Goal: Book appointment/travel/reservation

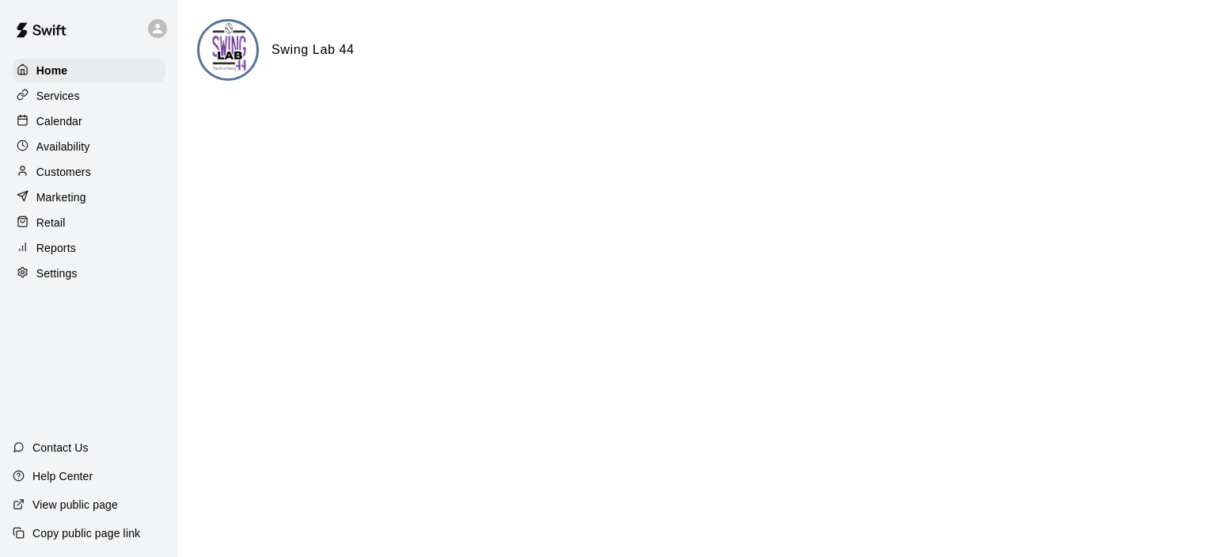
click at [62, 120] on p "Calendar" at bounding box center [59, 121] width 46 height 16
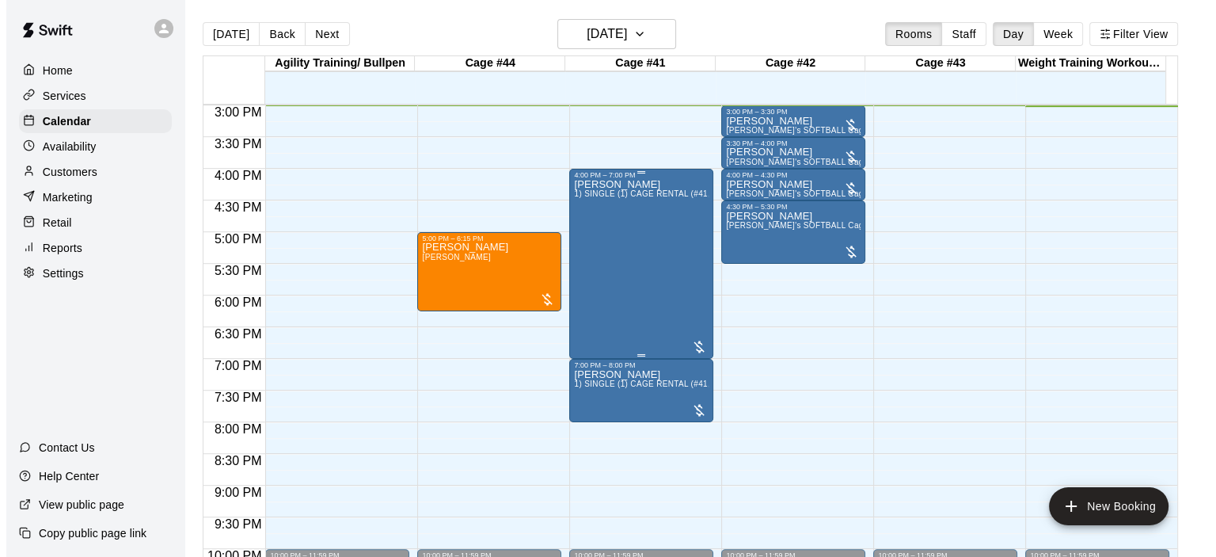
scroll to position [871, 0]
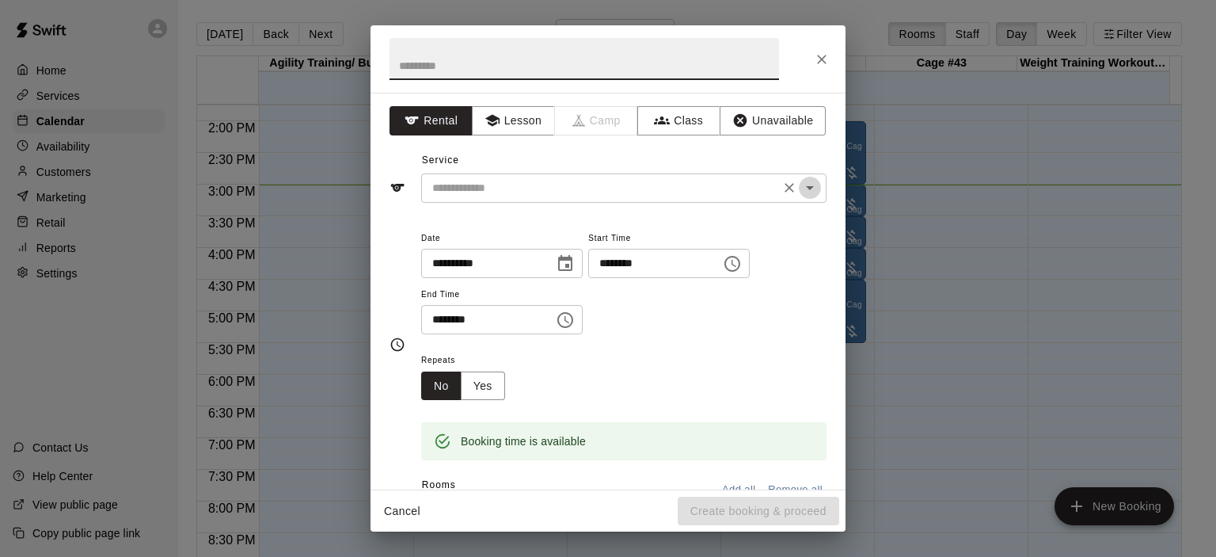
click at [800, 183] on icon "Open" at bounding box center [809, 187] width 19 height 19
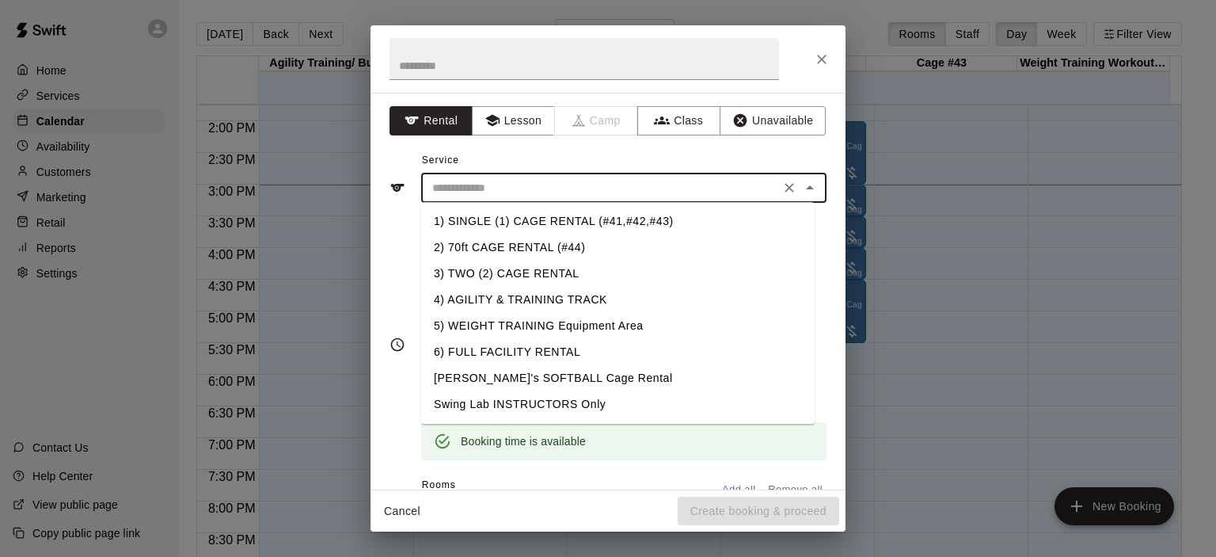
click at [572, 243] on li "2) 70ft CAGE RENTAL (#44)" at bounding box center [617, 247] width 393 height 26
type input "**********"
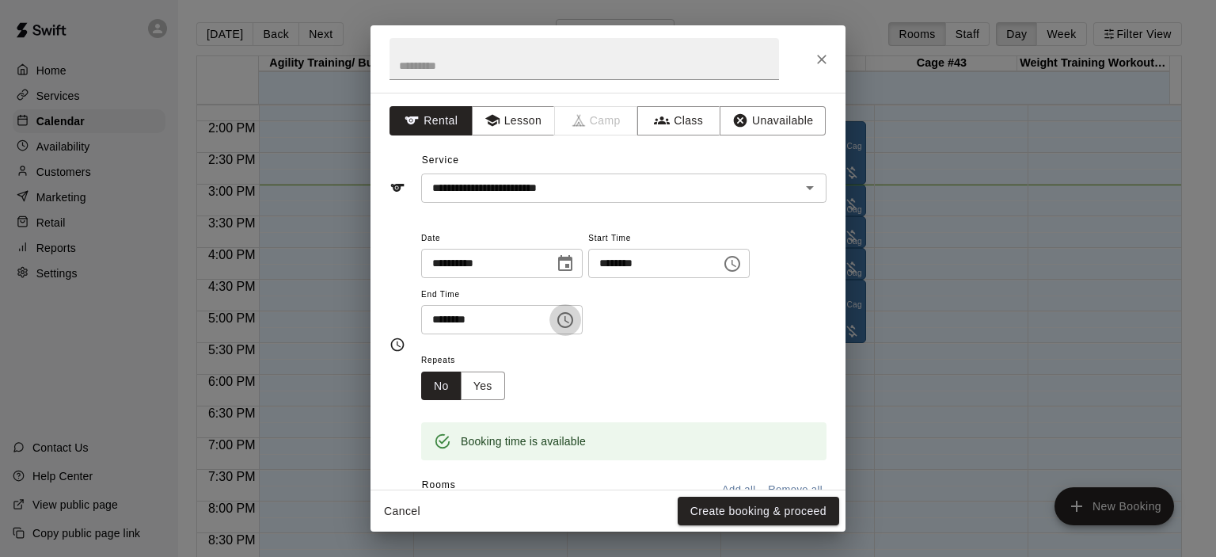
click at [575, 315] on icon "Choose time, selected time is 4:00 PM" at bounding box center [565, 319] width 19 height 19
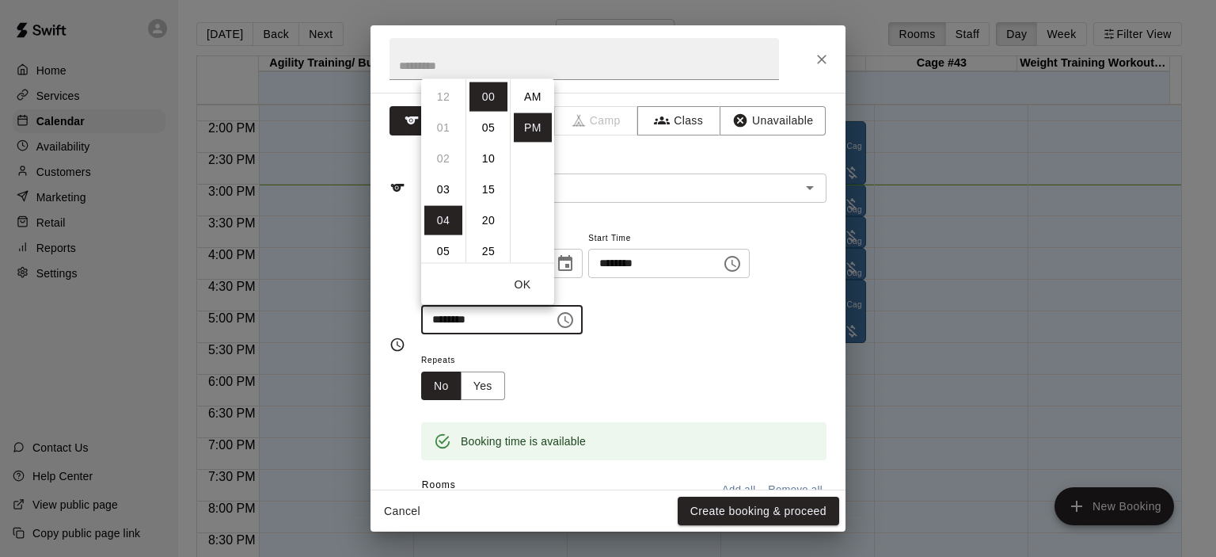
scroll to position [28, 0]
click at [487, 188] on li "15" at bounding box center [488, 188] width 38 height 29
type input "********"
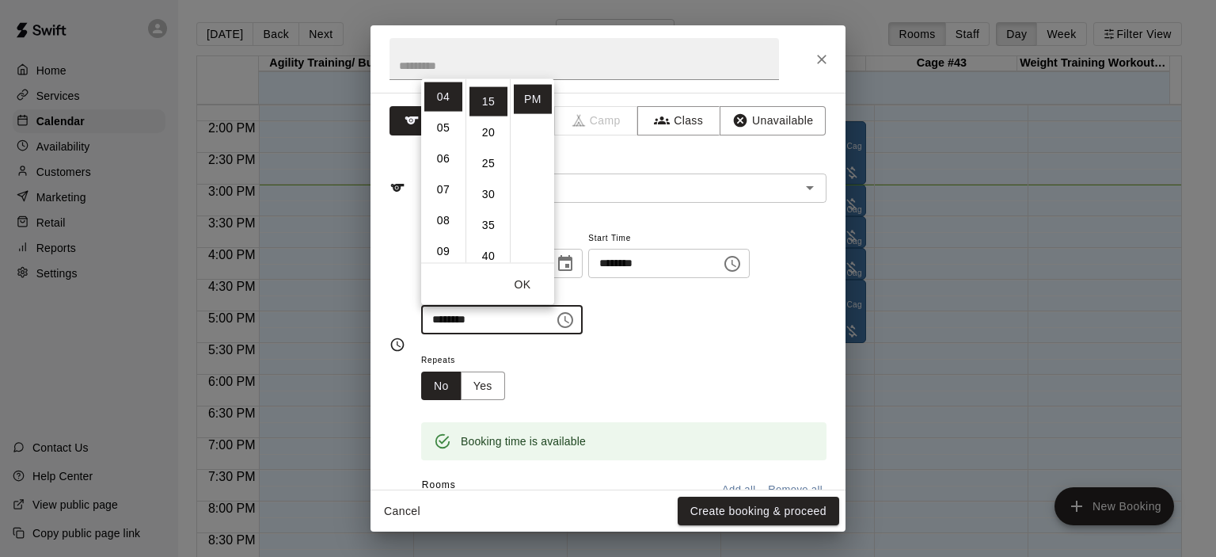
scroll to position [92, 0]
click at [743, 503] on button "Create booking & proceed" at bounding box center [758, 510] width 161 height 29
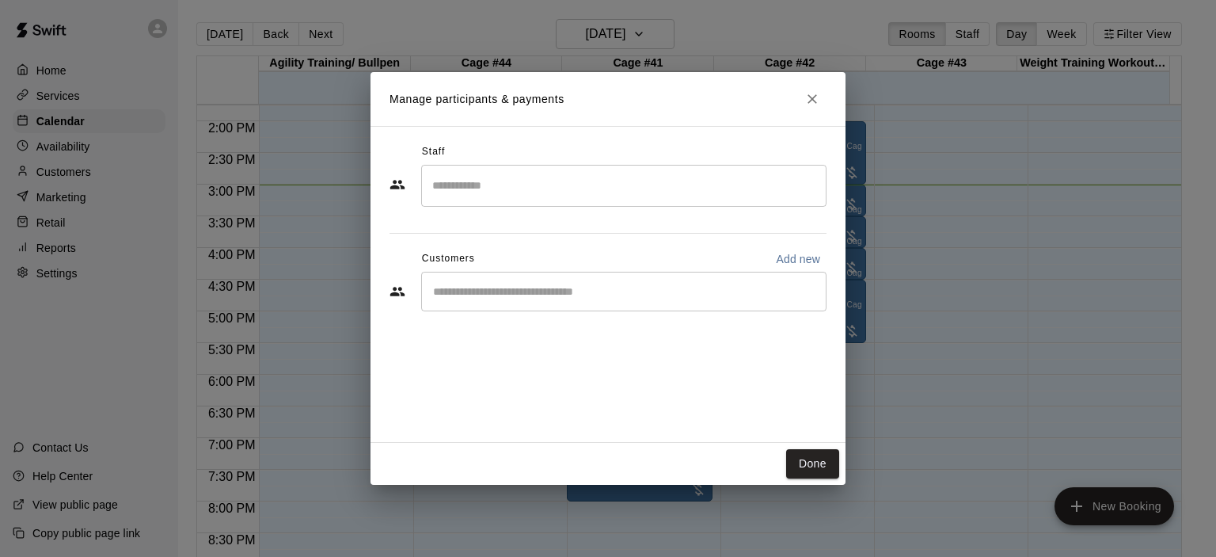
click at [632, 291] on input "Start typing to search customers..." at bounding box center [623, 291] width 391 height 16
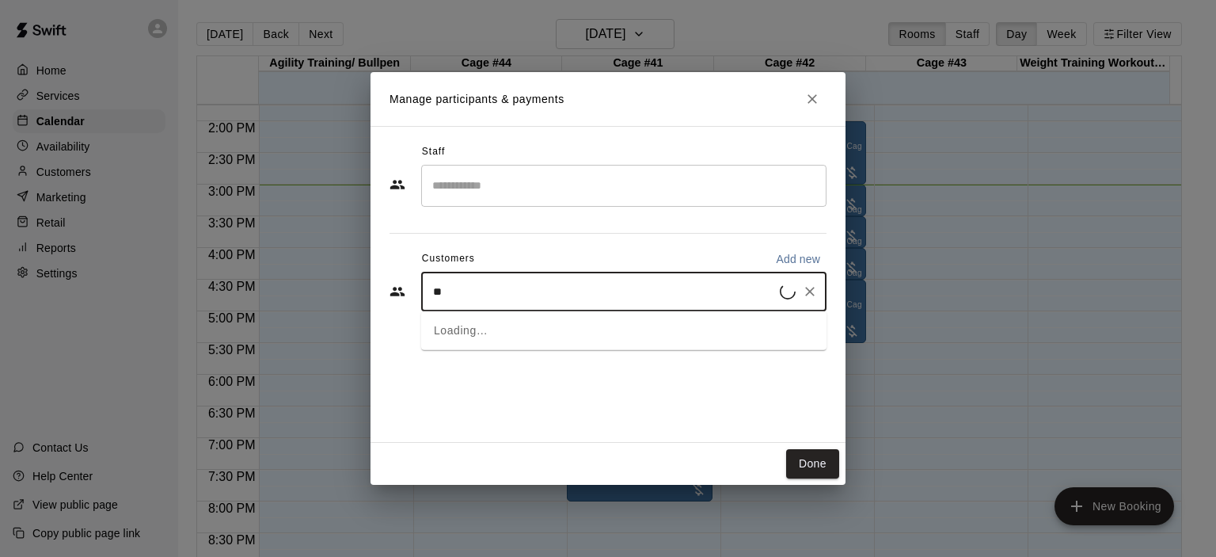
type input "***"
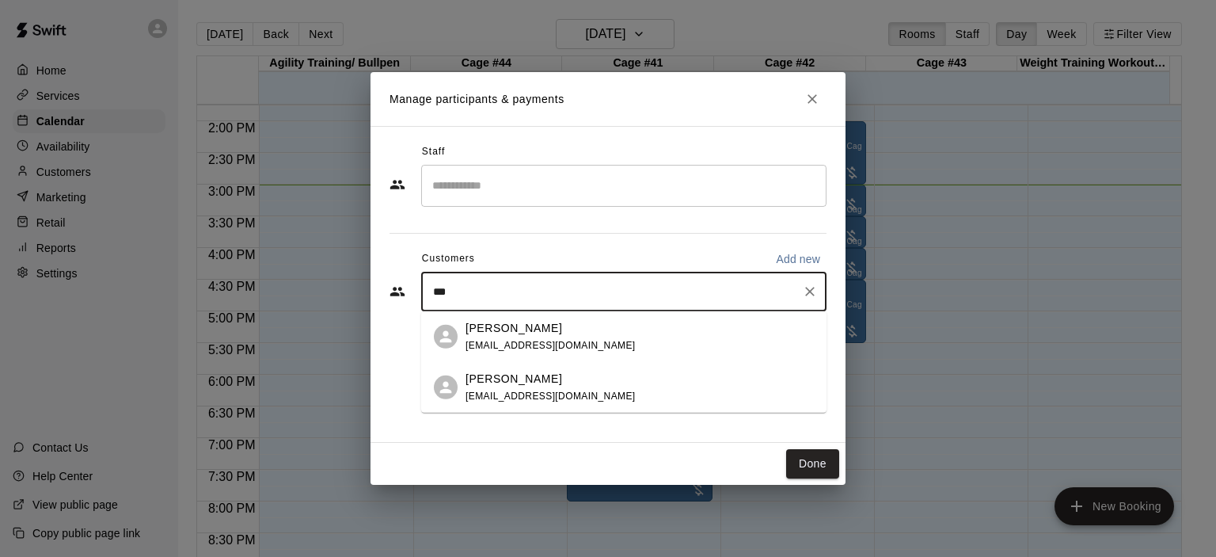
click at [550, 333] on div "Joe Riley" at bounding box center [550, 327] width 170 height 17
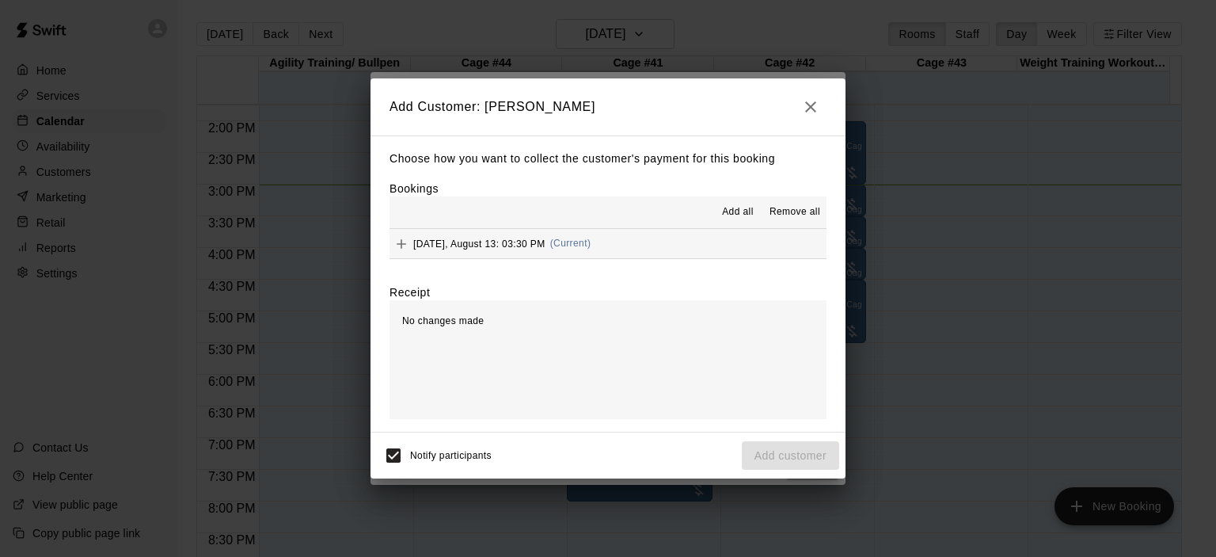
click at [590, 240] on span "(Current)" at bounding box center [570, 242] width 41 height 11
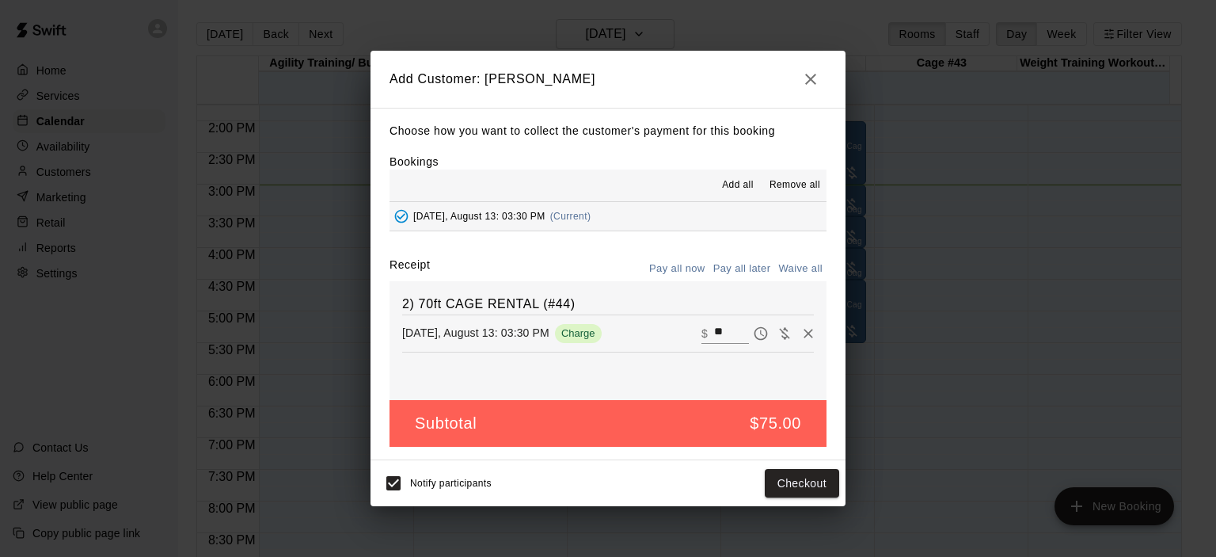
click at [739, 268] on button "Pay all later" at bounding box center [742, 268] width 66 height 25
click at [784, 477] on button "Add customer" at bounding box center [790, 483] width 97 height 29
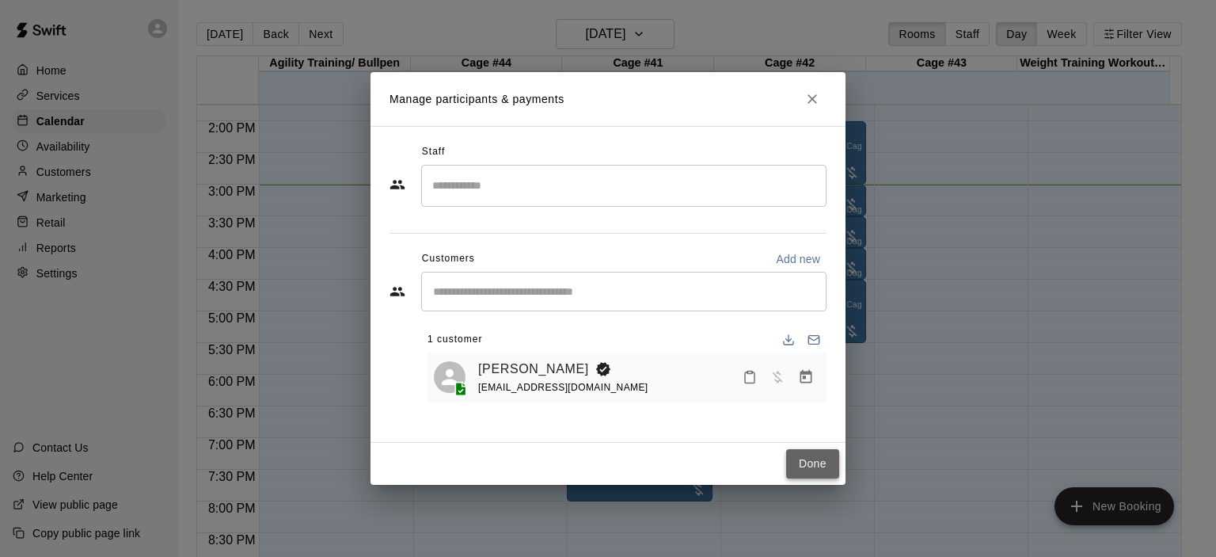
click at [825, 467] on button "Done" at bounding box center [812, 463] width 53 height 29
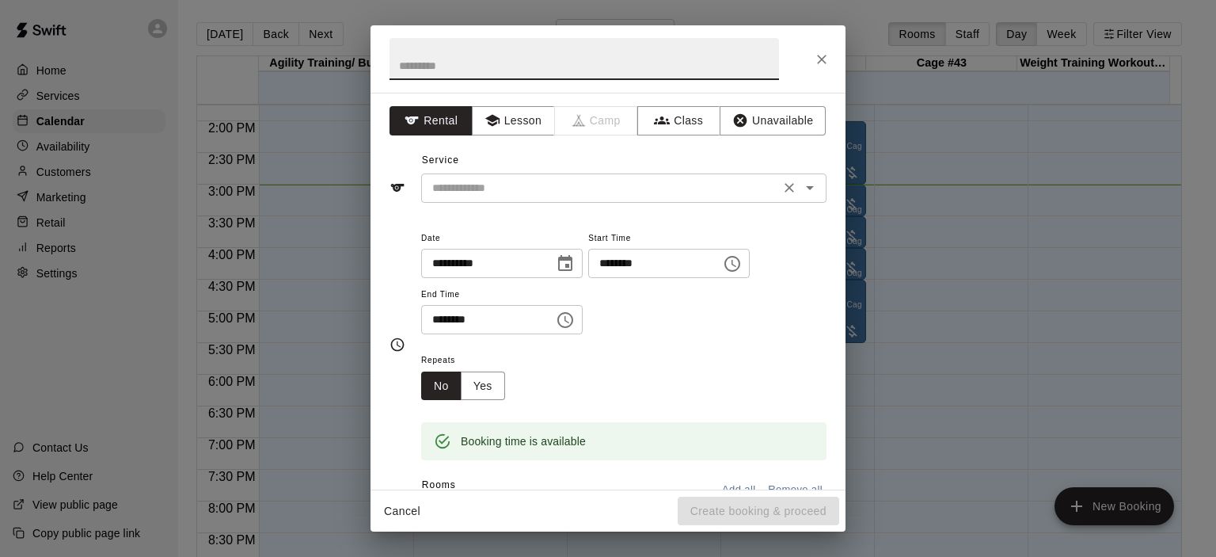
click at [800, 184] on icon "Open" at bounding box center [809, 187] width 19 height 19
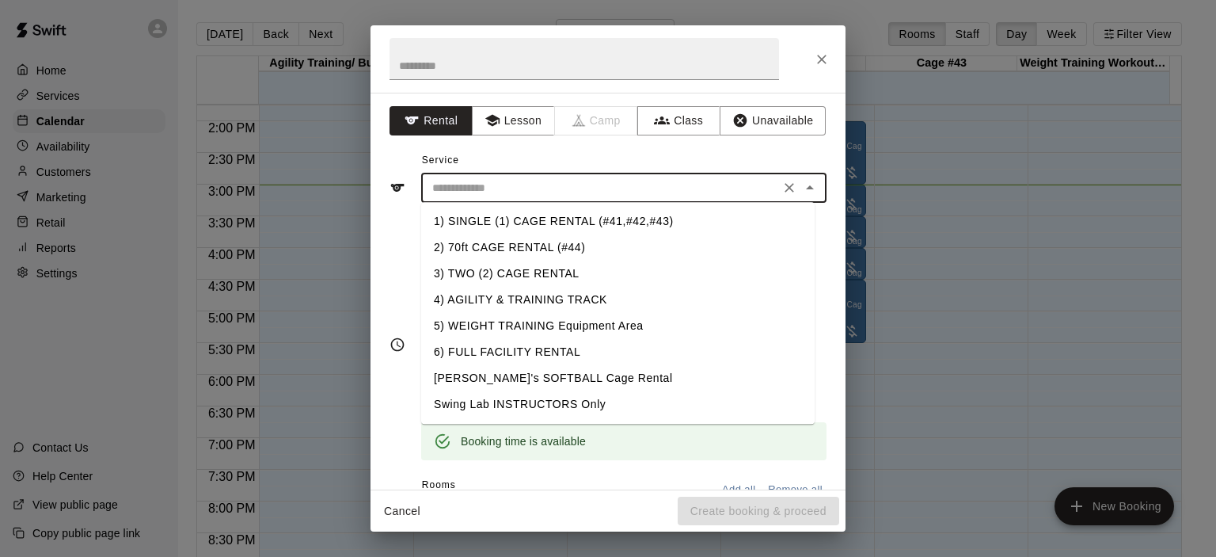
click at [579, 242] on li "2) 70ft CAGE RENTAL (#44)" at bounding box center [617, 247] width 393 height 26
type input "**********"
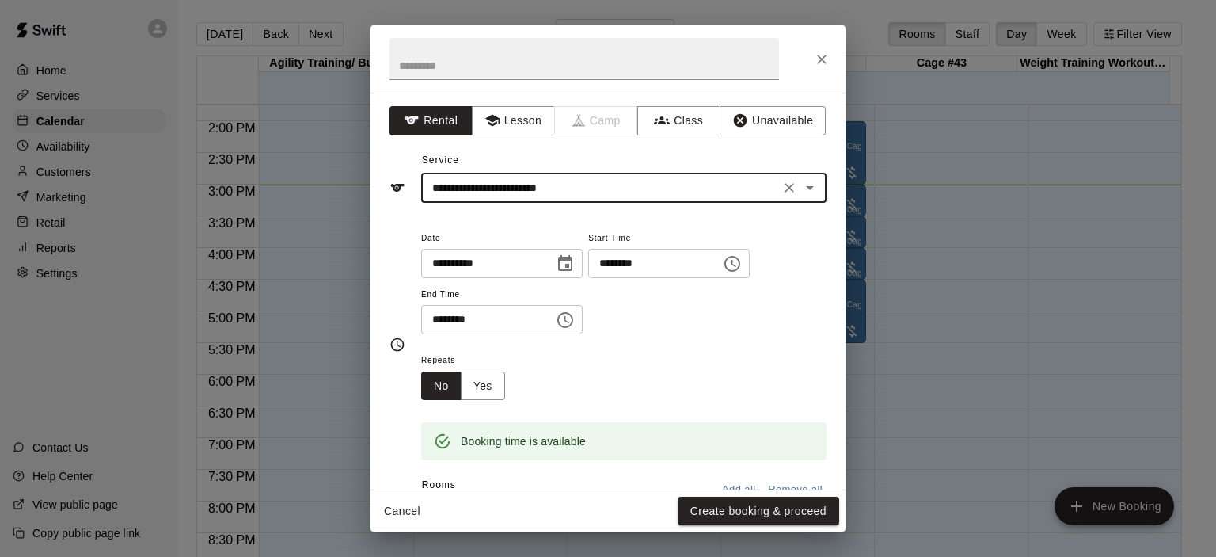
click at [573, 313] on icon "Choose time, selected time is 4:45 PM" at bounding box center [565, 320] width 16 height 16
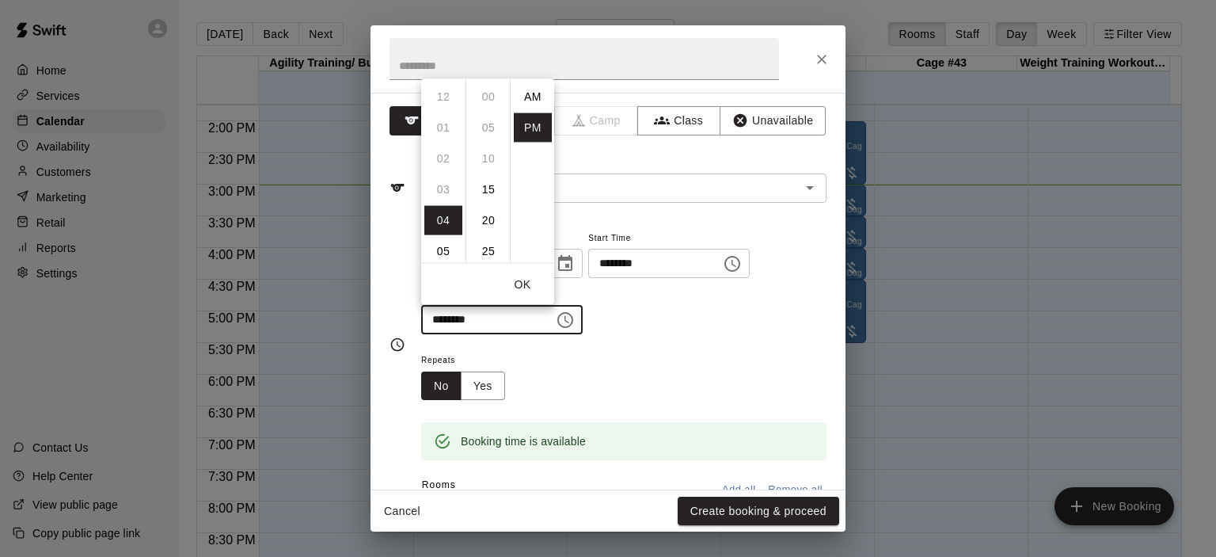
scroll to position [28, 0]
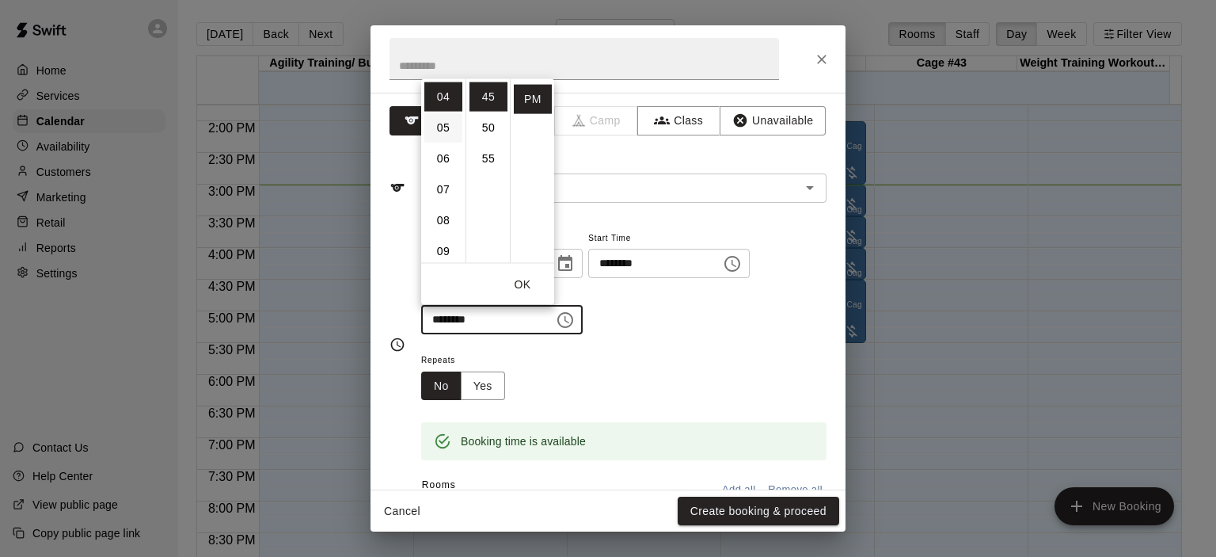
click at [444, 128] on li "05" at bounding box center [443, 126] width 38 height 29
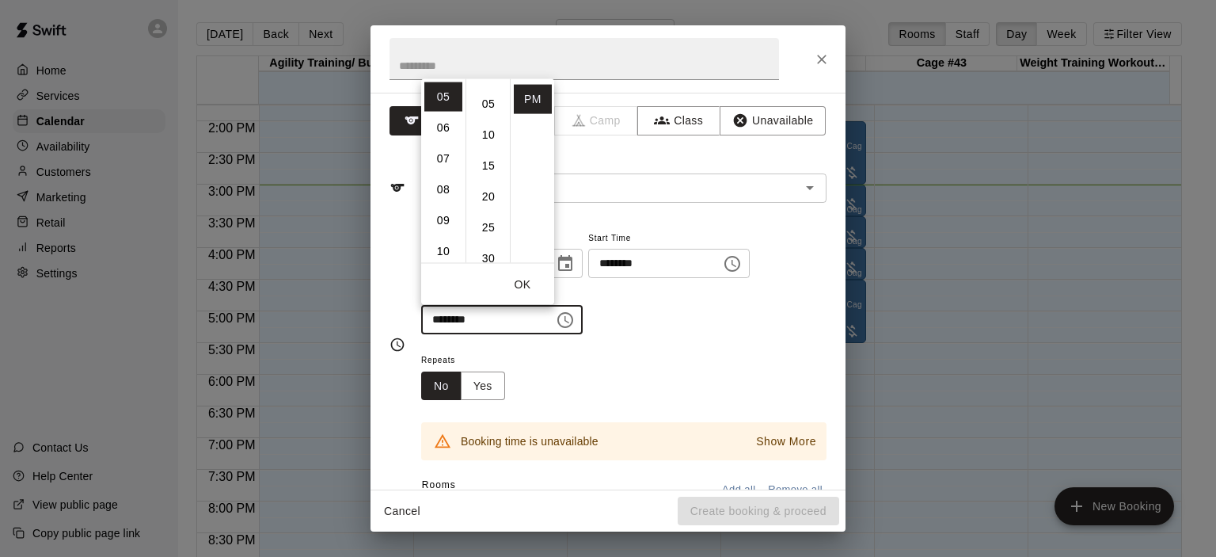
scroll to position [0, 0]
click at [492, 96] on li "00" at bounding box center [488, 96] width 38 height 29
type input "********"
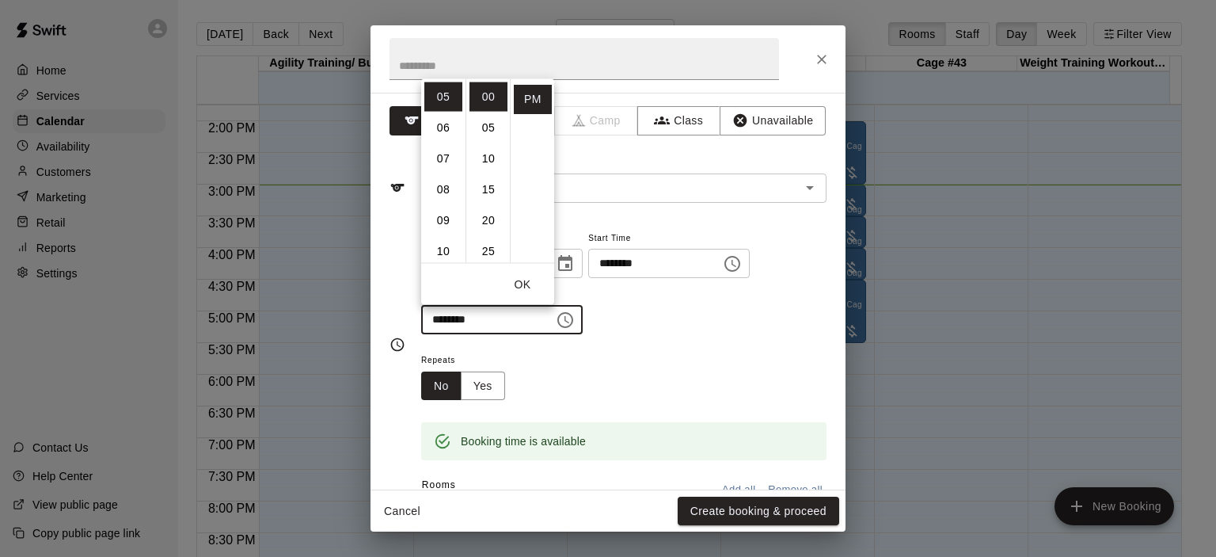
click at [668, 312] on div "**********" at bounding box center [623, 281] width 405 height 107
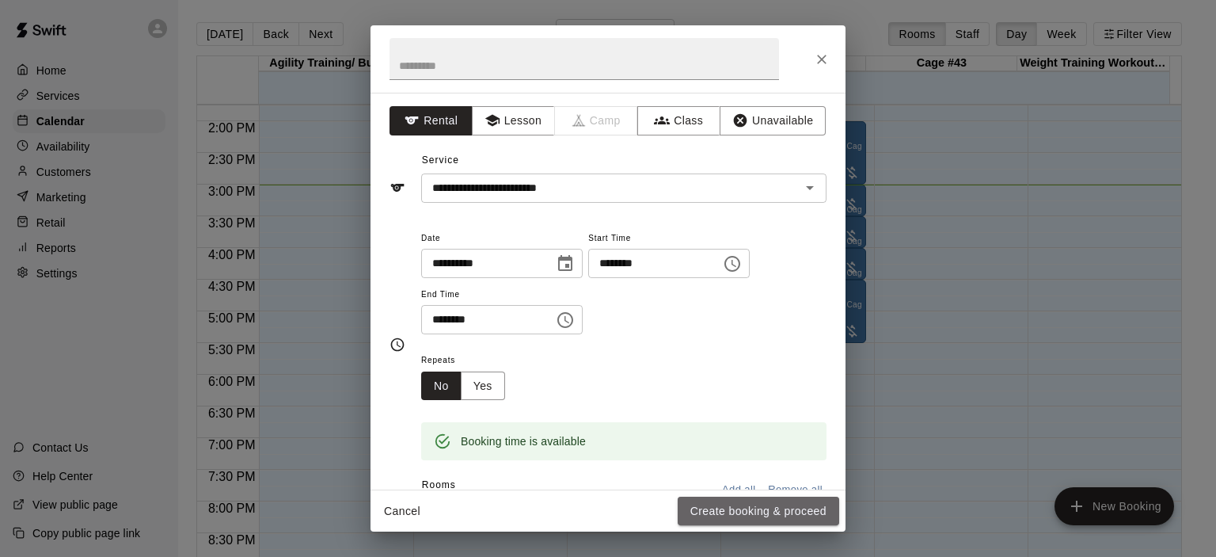
click at [744, 506] on button "Create booking & proceed" at bounding box center [758, 510] width 161 height 29
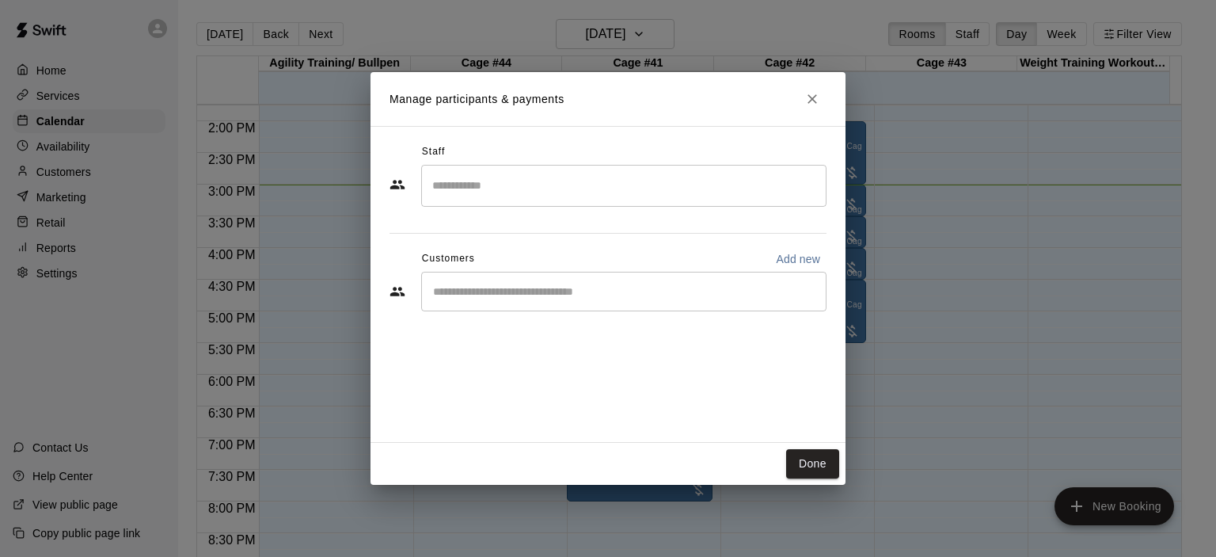
click at [586, 279] on div "​" at bounding box center [623, 292] width 405 height 40
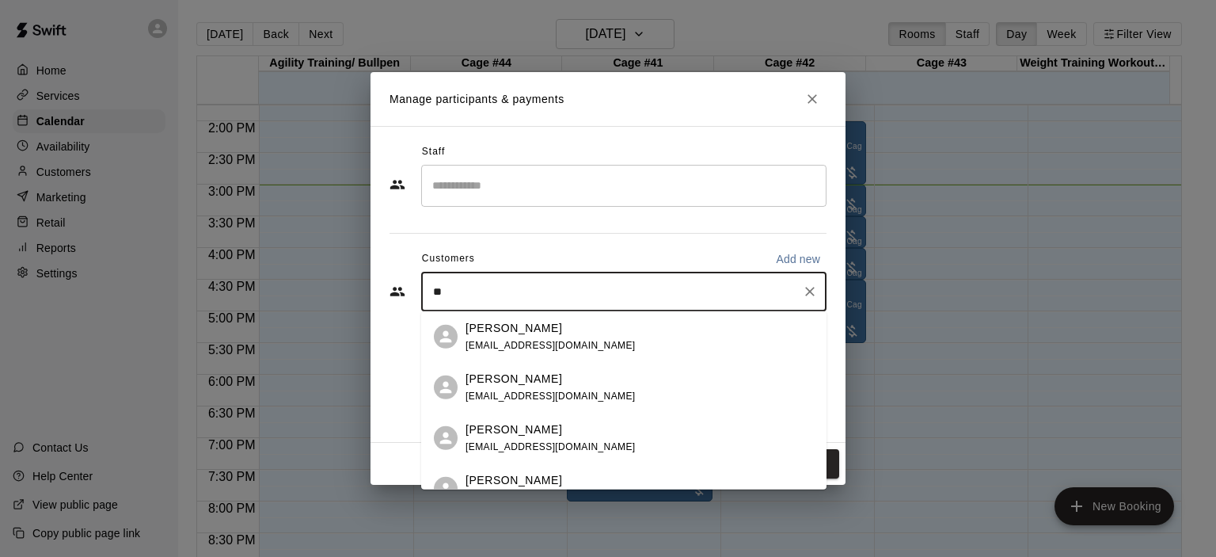
type input "***"
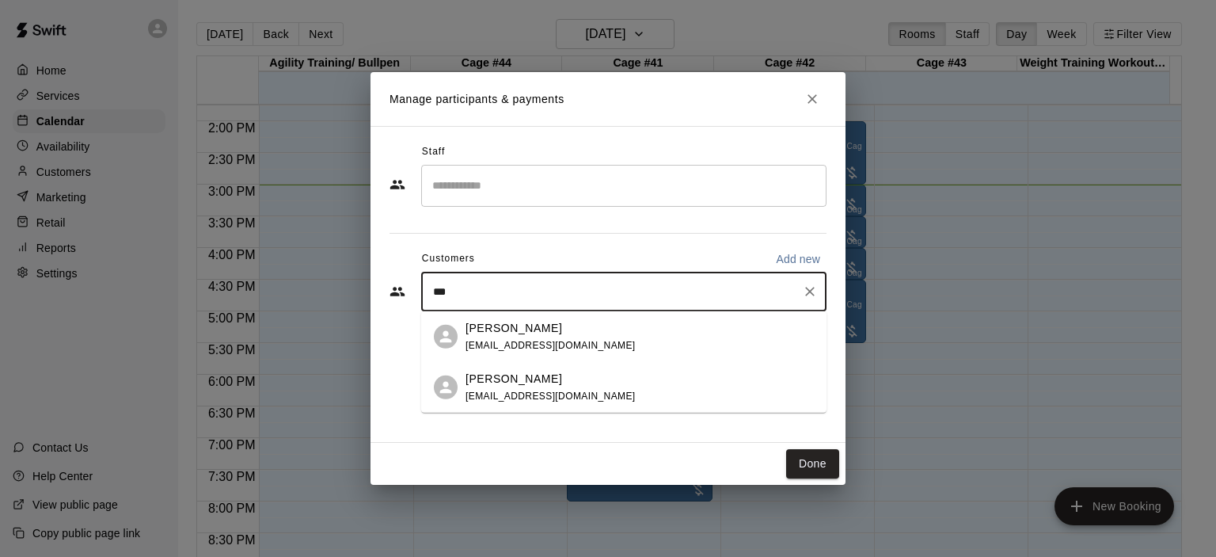
click at [507, 335] on div "Joe Riley nextlevelathleticsbaseball@gmail.com" at bounding box center [550, 336] width 170 height 34
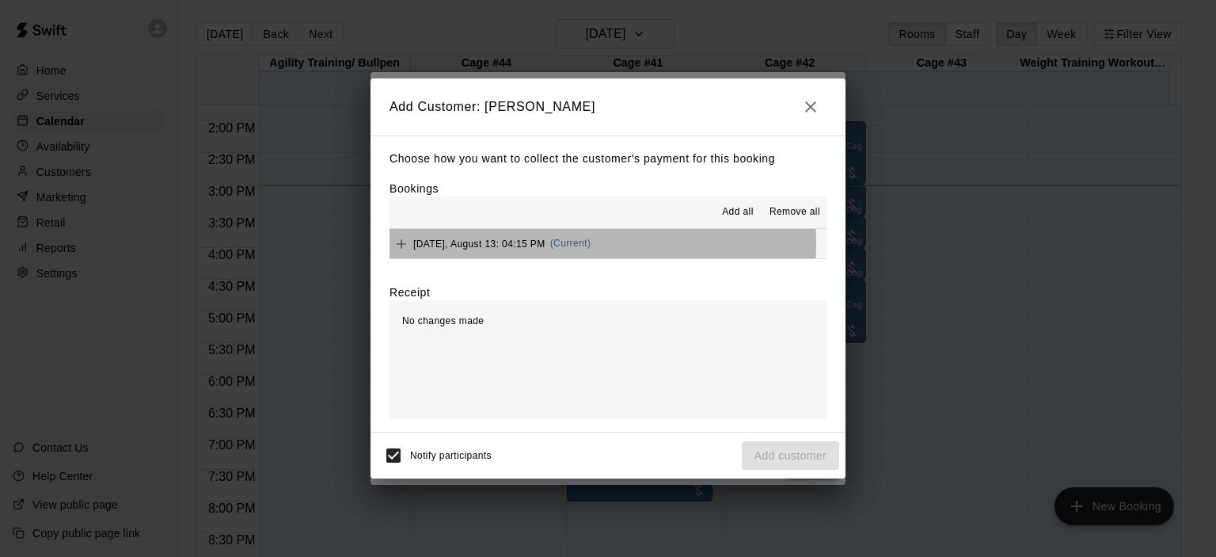
click at [580, 244] on span "(Current)" at bounding box center [570, 242] width 41 height 11
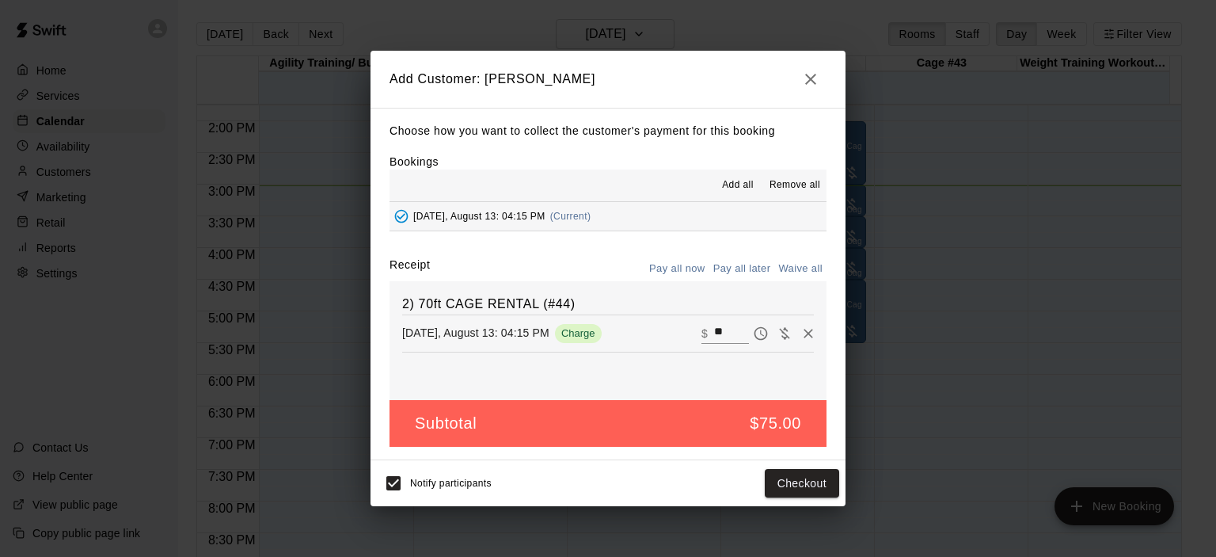
click at [750, 268] on button "Pay all later" at bounding box center [742, 268] width 66 height 25
click at [782, 477] on button "Add customer" at bounding box center [790, 483] width 97 height 29
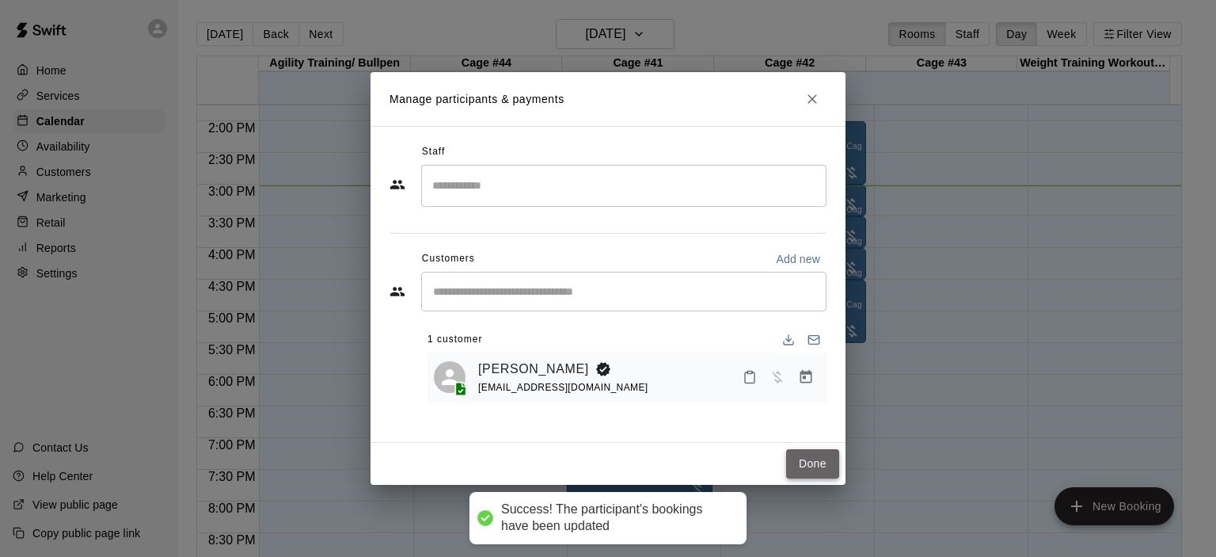
click at [802, 468] on button "Done" at bounding box center [812, 463] width 53 height 29
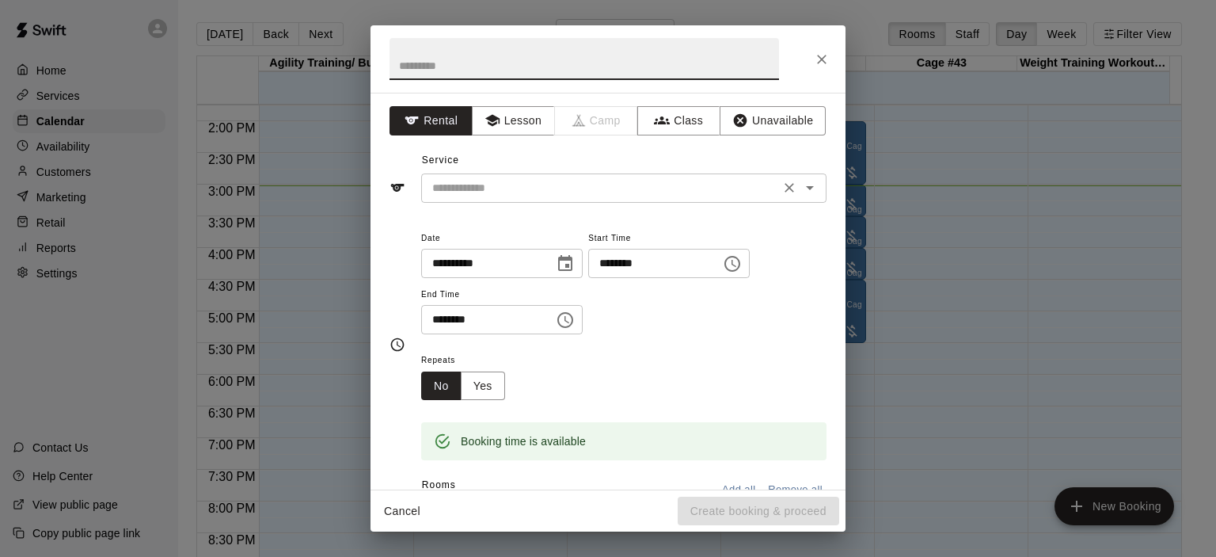
click at [803, 187] on icon "Open" at bounding box center [809, 187] width 19 height 19
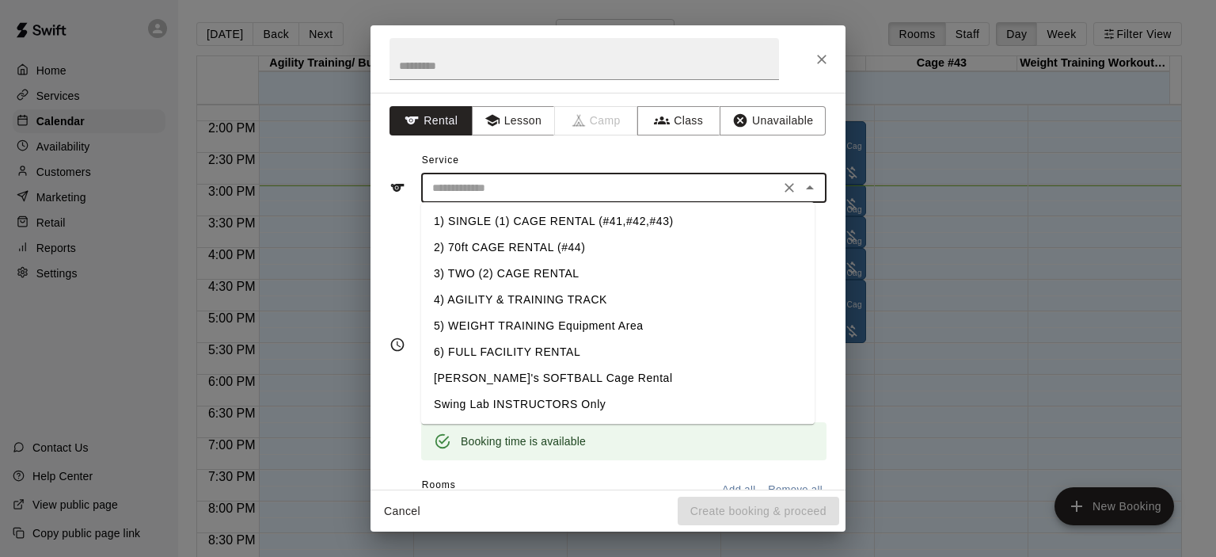
click at [587, 221] on li "1) SINGLE (1) CAGE RENTAL (#41,#42,#43)" at bounding box center [617, 221] width 393 height 26
type input "**********"
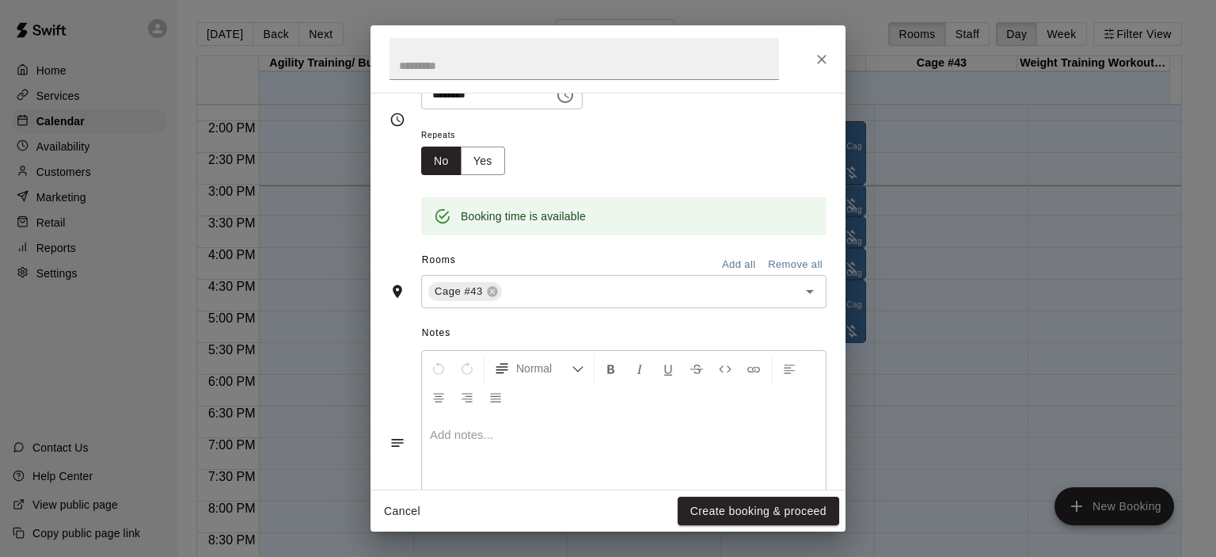
scroll to position [237, 0]
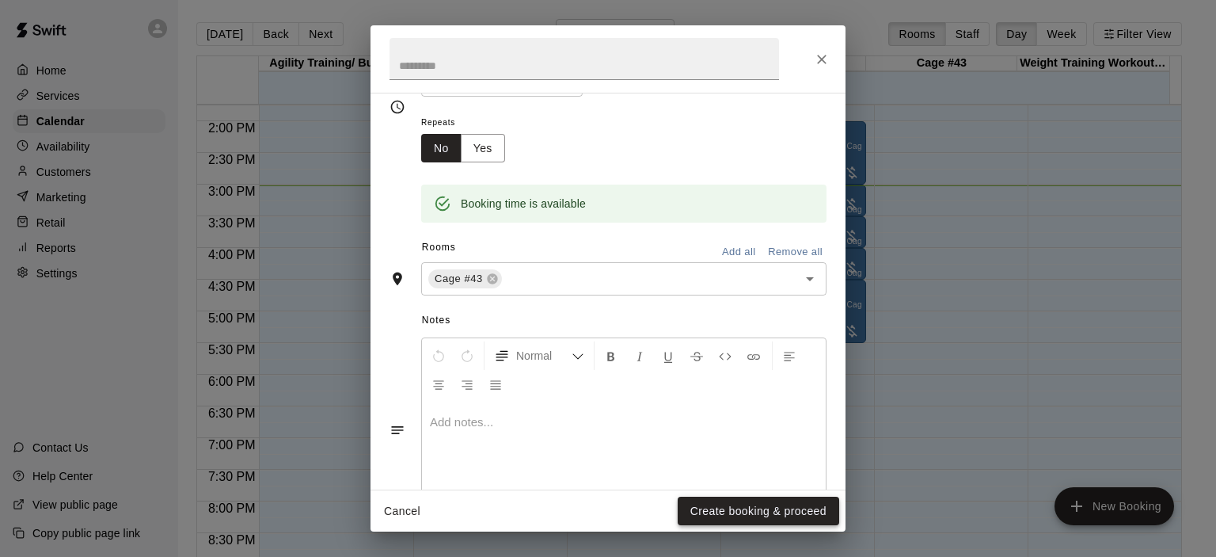
click at [758, 512] on button "Create booking & proceed" at bounding box center [758, 510] width 161 height 29
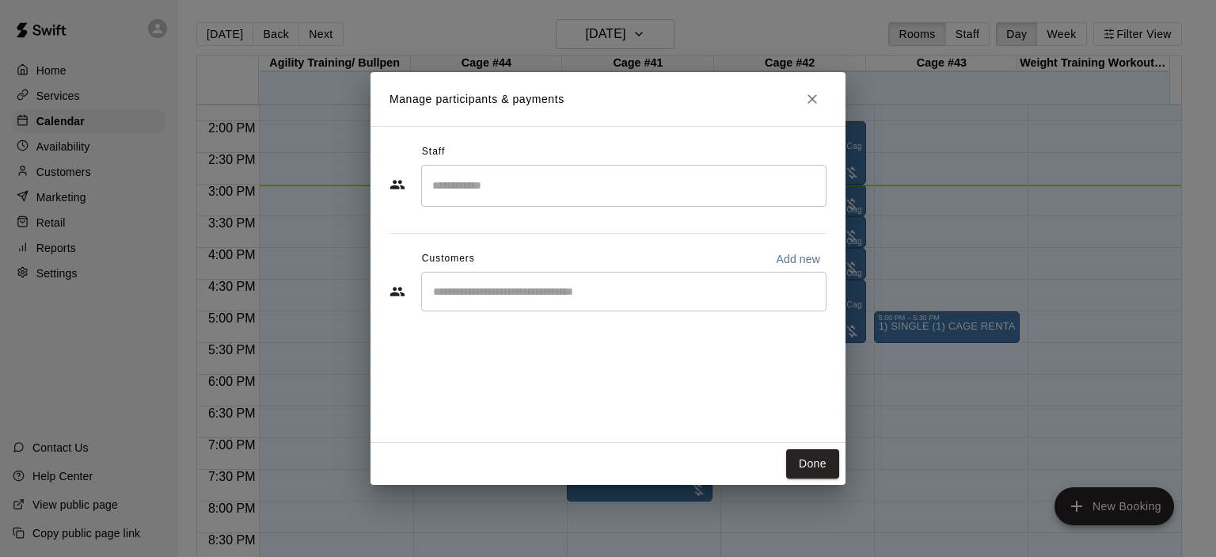
click at [535, 283] on input "Start typing to search customers..." at bounding box center [623, 291] width 391 height 16
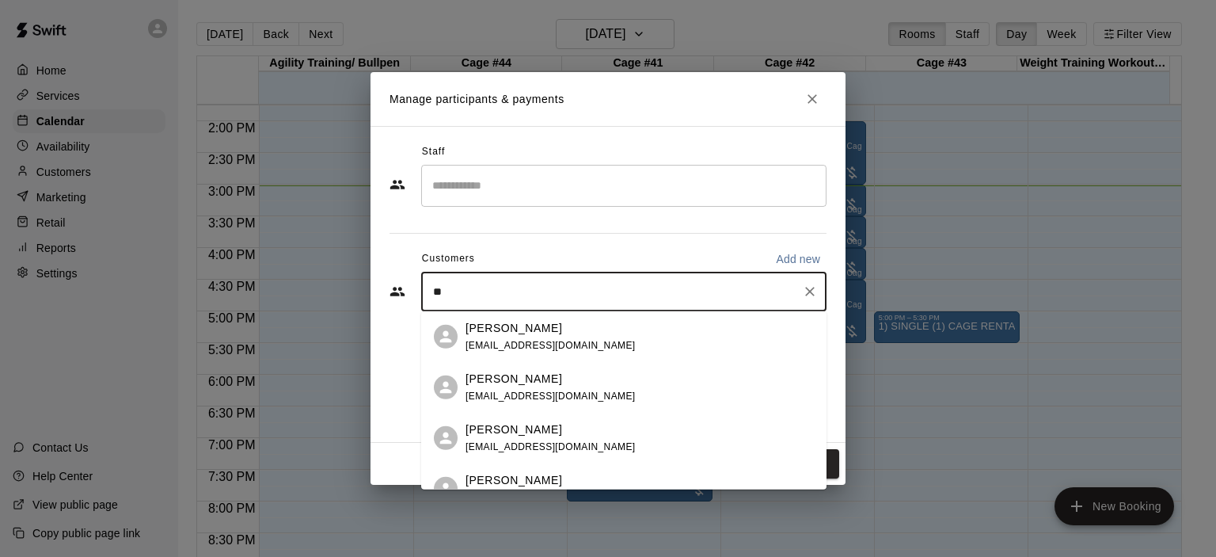
type input "***"
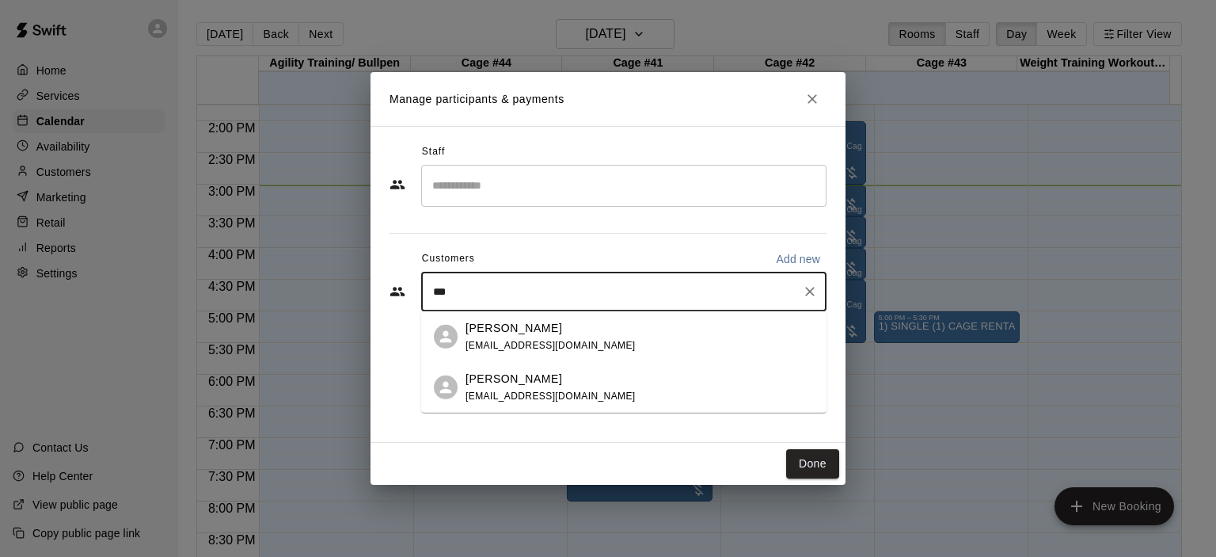
click at [530, 332] on div "Joe Riley" at bounding box center [550, 327] width 170 height 17
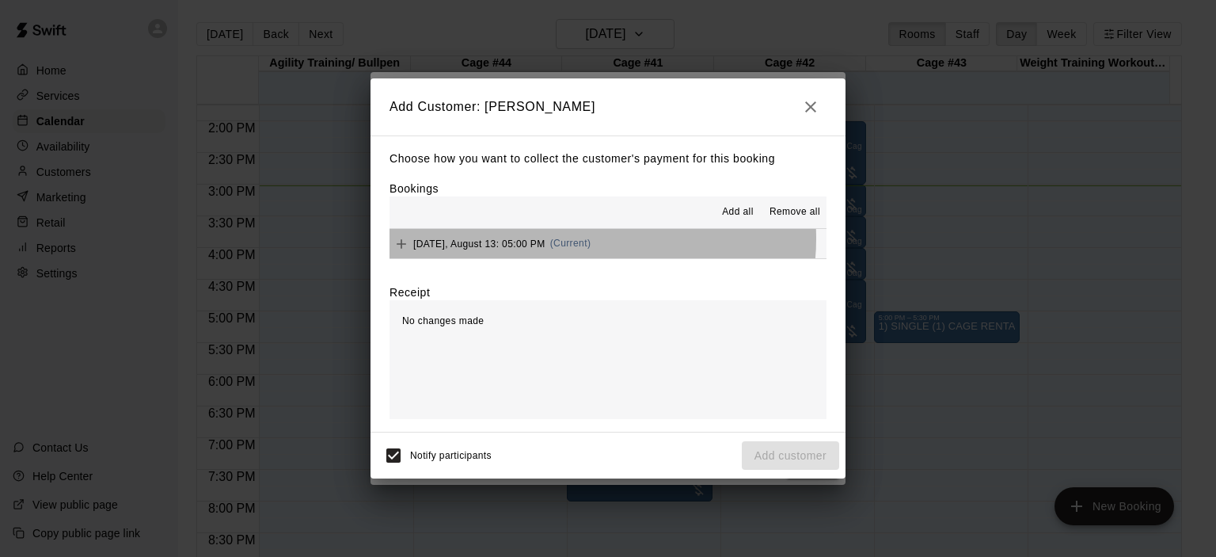
click at [578, 240] on span "(Current)" at bounding box center [570, 242] width 41 height 11
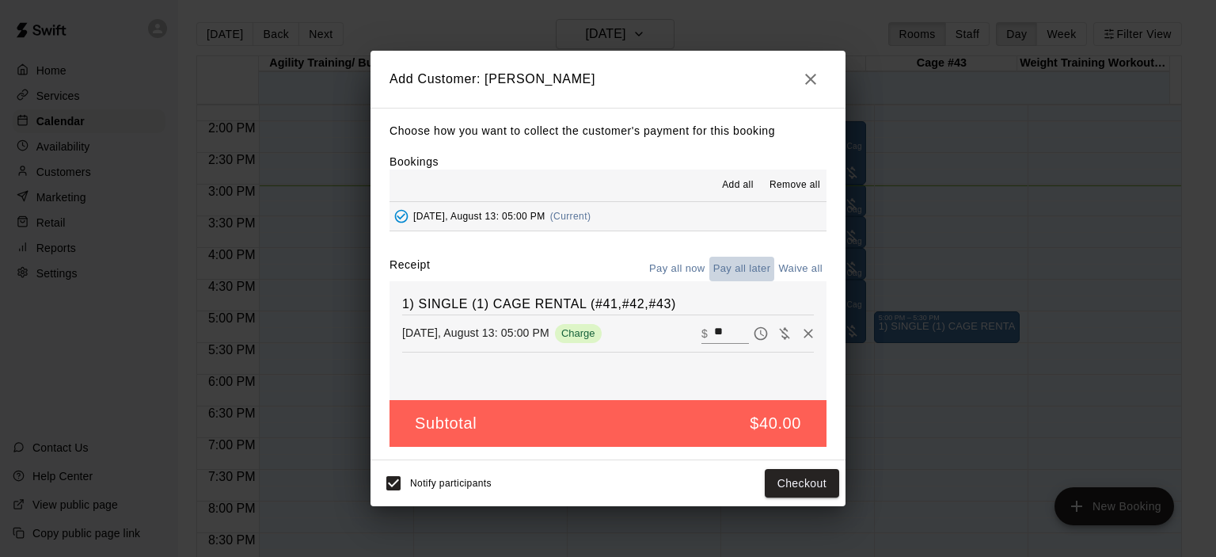
click at [734, 268] on button "Pay all later" at bounding box center [742, 268] width 66 height 25
click at [804, 477] on button "Add customer" at bounding box center [790, 483] width 97 height 29
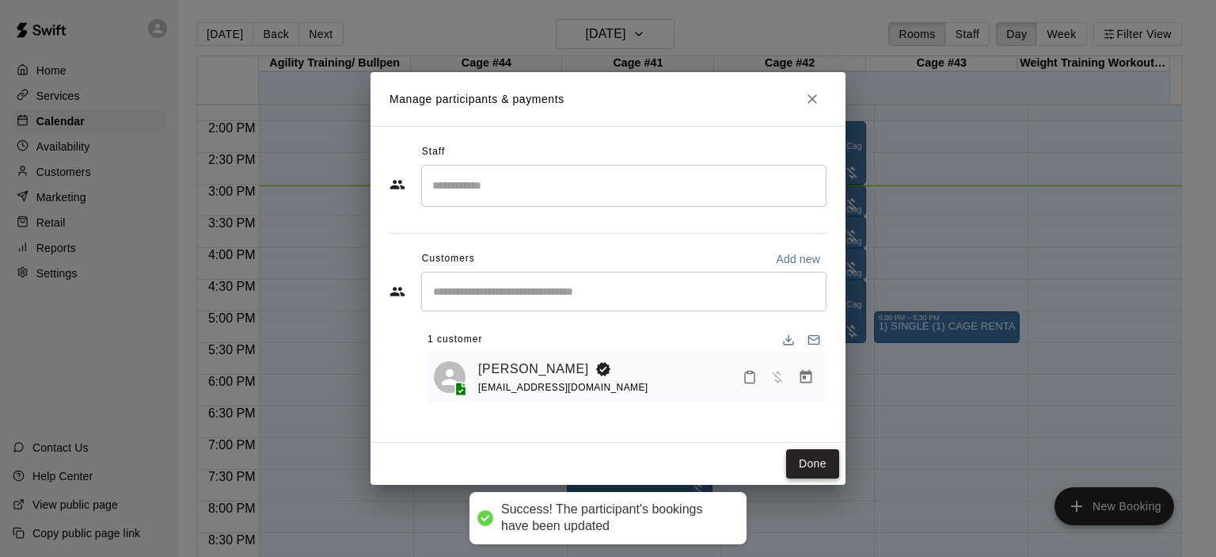
click at [815, 465] on button "Done" at bounding box center [812, 463] width 53 height 29
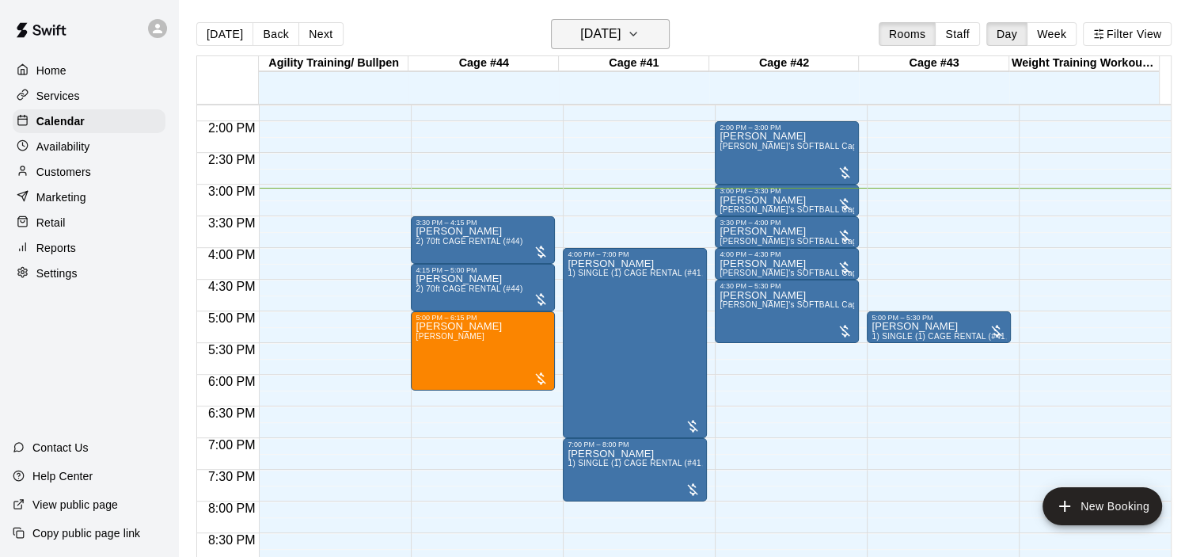
click at [640, 31] on icon "button" at bounding box center [633, 34] width 13 height 19
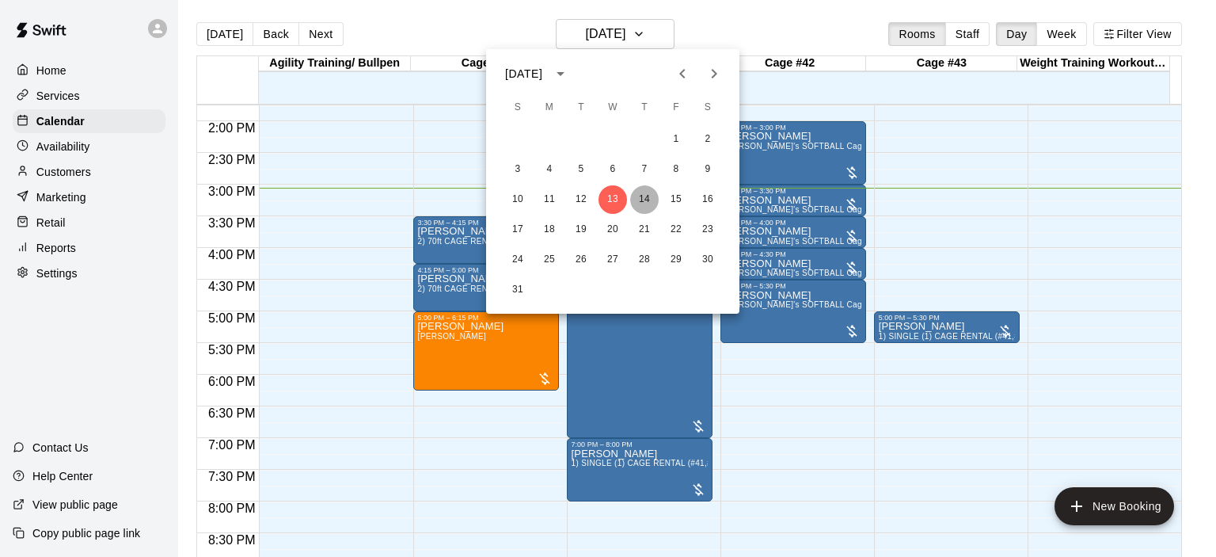
click at [648, 199] on button "14" at bounding box center [644, 199] width 28 height 28
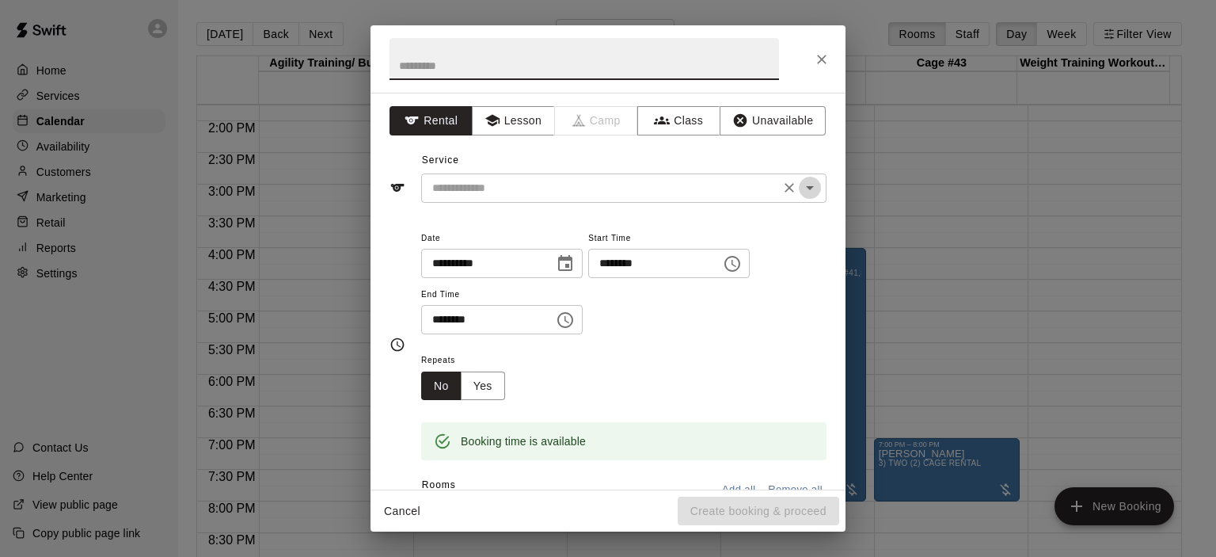
click at [806, 188] on icon "Open" at bounding box center [810, 188] width 8 height 4
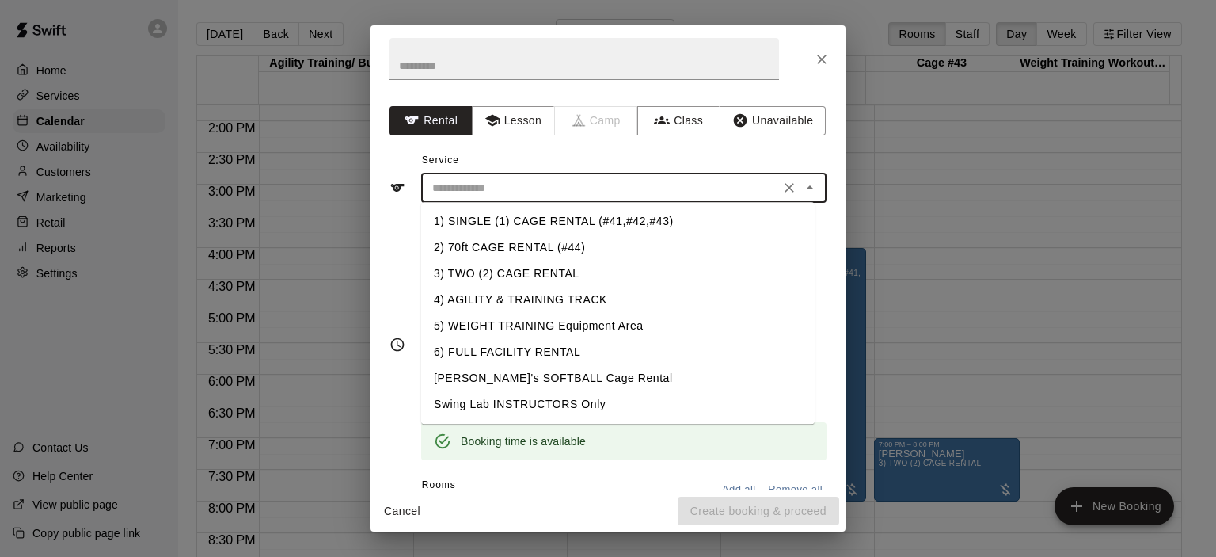
click at [568, 246] on li "2) 70ft CAGE RENTAL (#44)" at bounding box center [617, 247] width 393 height 26
type input "**********"
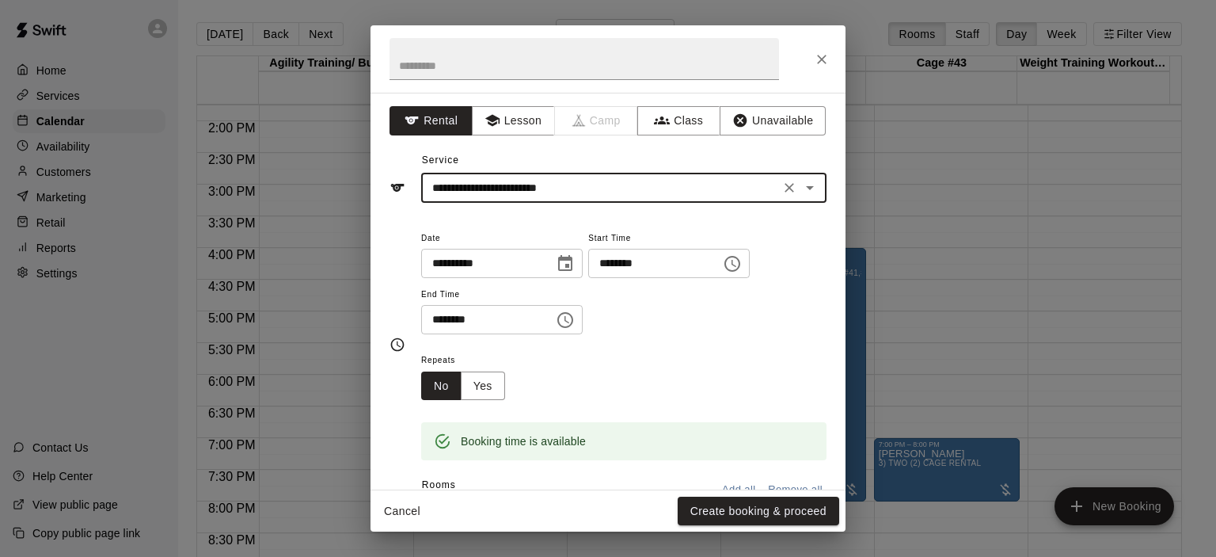
click at [575, 320] on icon "Choose time, selected time is 2:30 PM" at bounding box center [565, 319] width 19 height 19
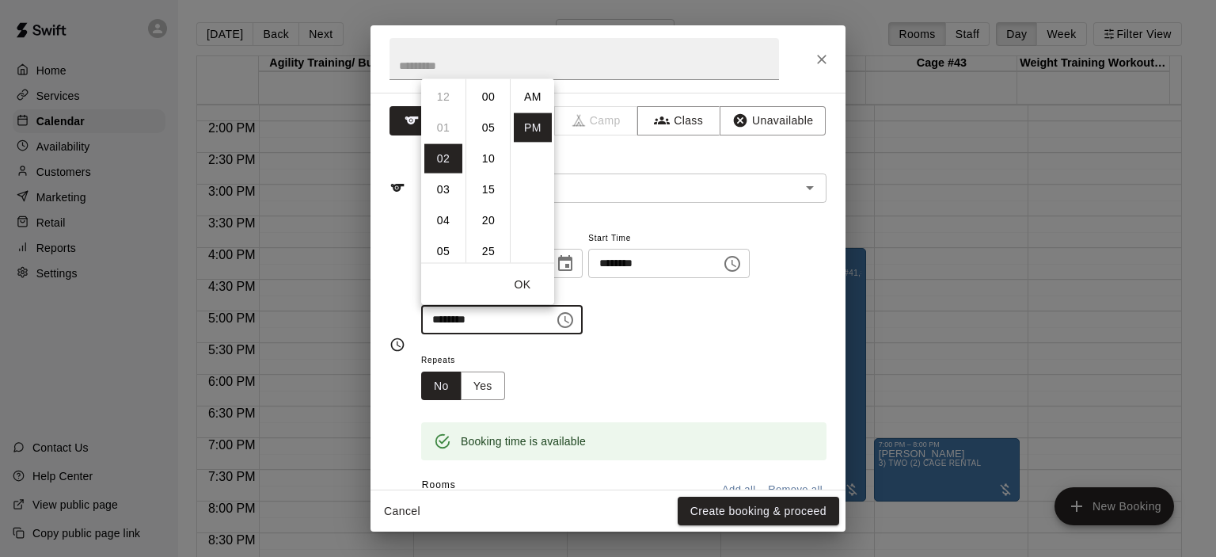
scroll to position [28, 0]
click at [444, 123] on li "03" at bounding box center [443, 126] width 38 height 29
click at [493, 91] on li "00" at bounding box center [488, 96] width 38 height 29
type input "********"
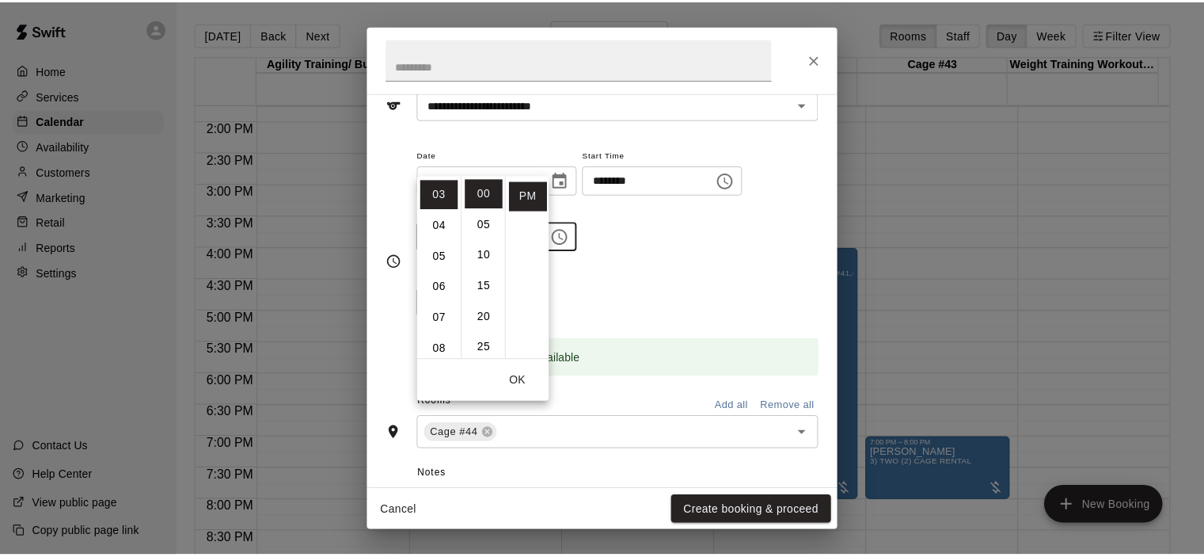
scroll to position [158, 0]
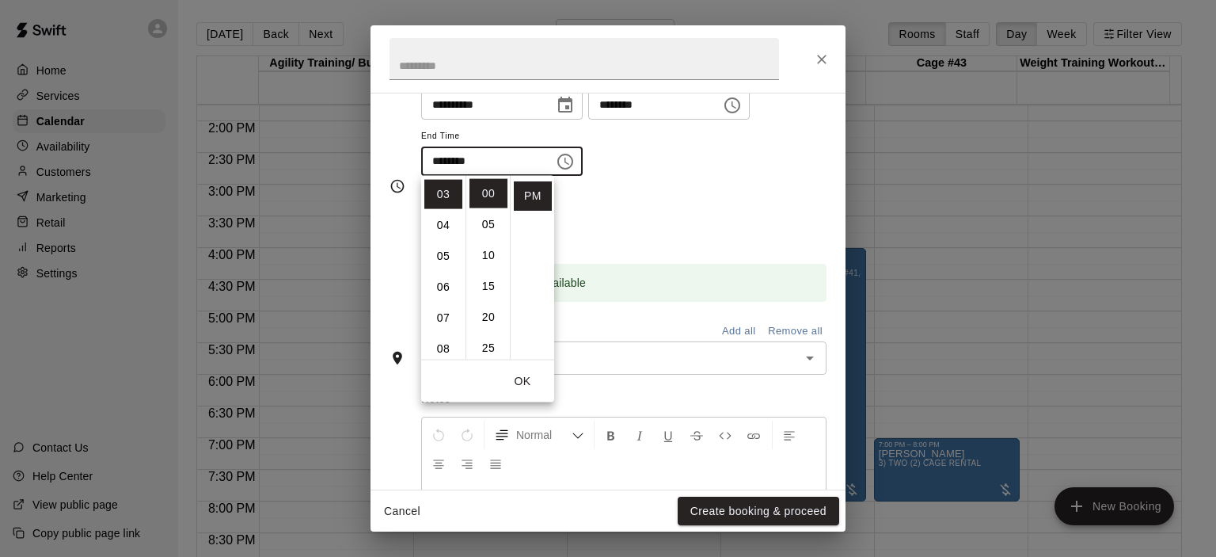
click at [674, 211] on div "Repeats No Yes" at bounding box center [623, 217] width 405 height 50
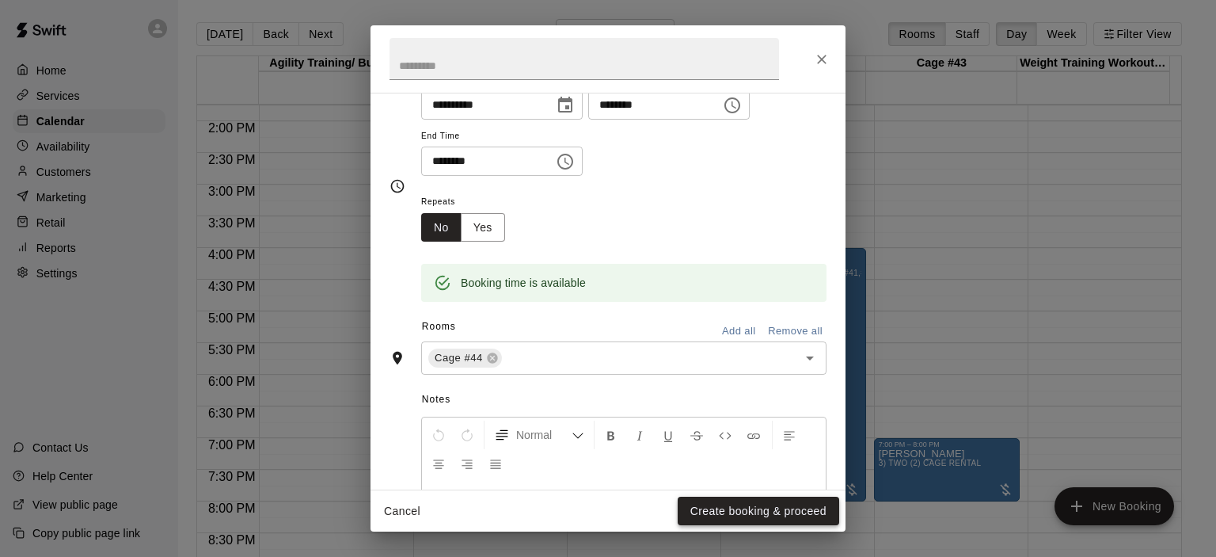
click at [778, 505] on button "Create booking & proceed" at bounding box center [758, 510] width 161 height 29
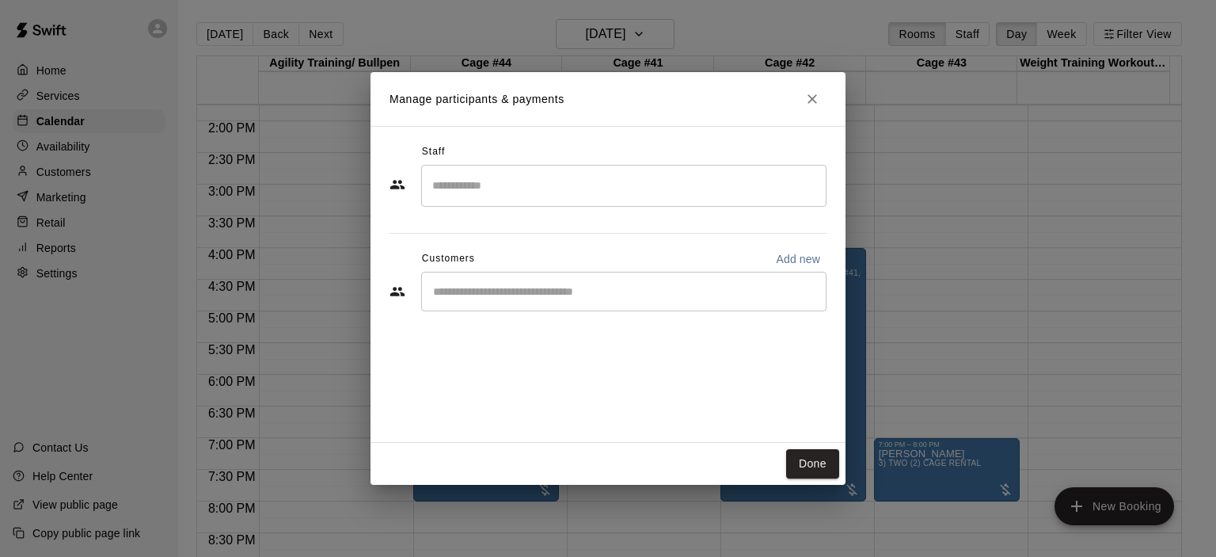
click at [518, 192] on input "Search staff" at bounding box center [623, 186] width 391 height 28
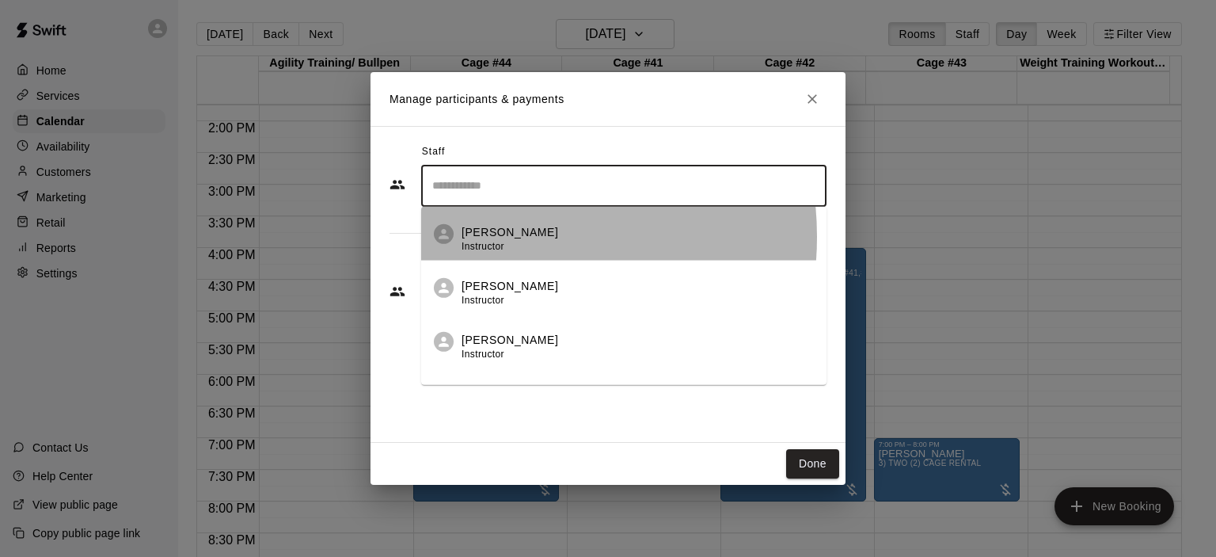
click at [488, 237] on div "Kyle Kane Instructor" at bounding box center [510, 238] width 97 height 31
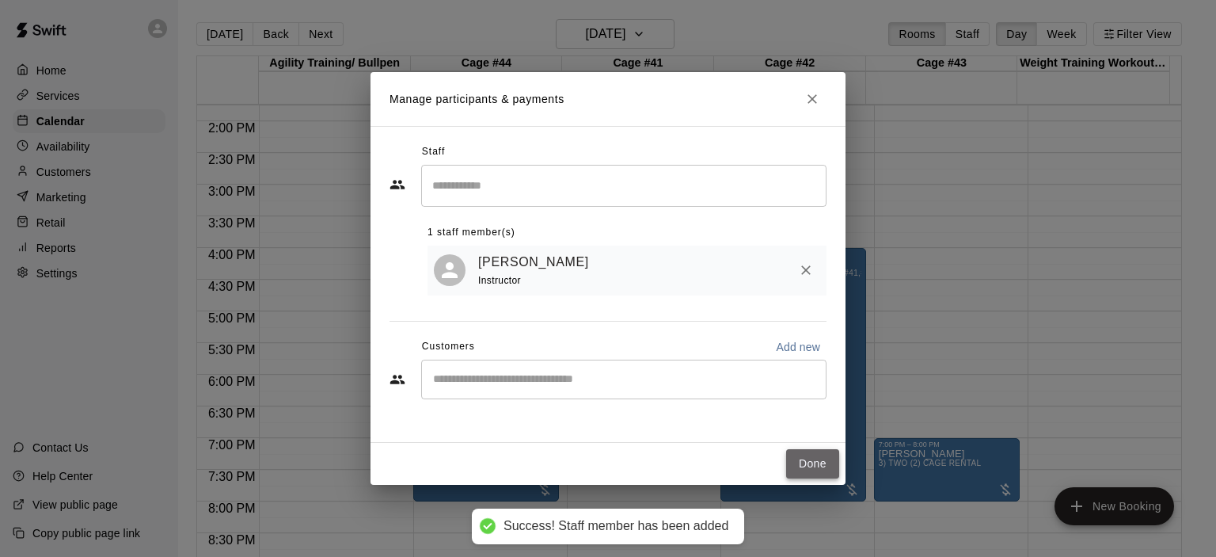
click at [811, 463] on button "Done" at bounding box center [812, 463] width 53 height 29
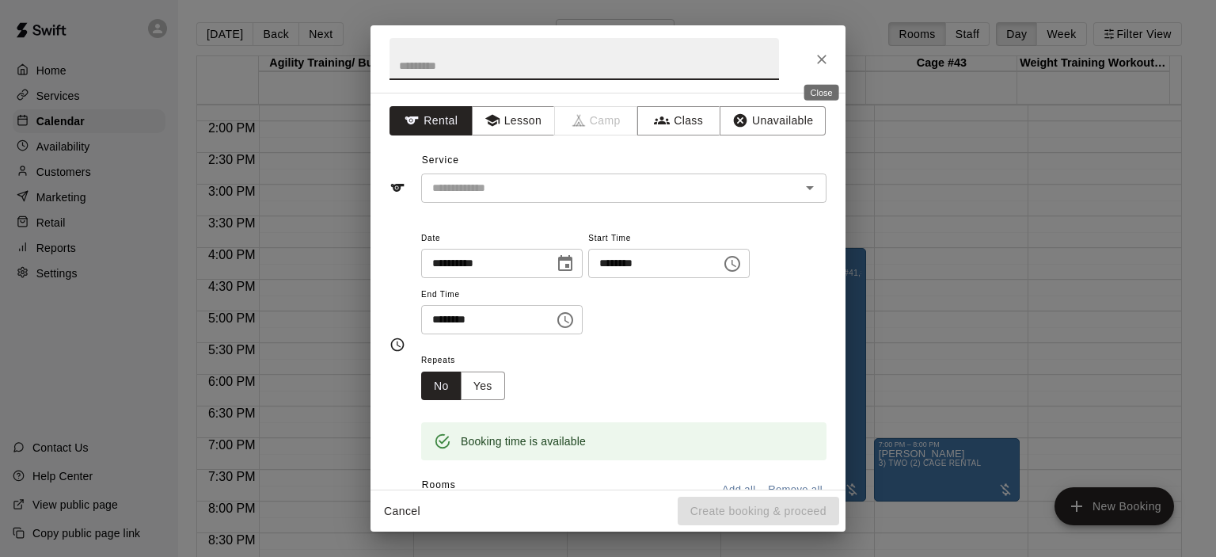
click at [826, 63] on icon "Close" at bounding box center [822, 59] width 16 height 16
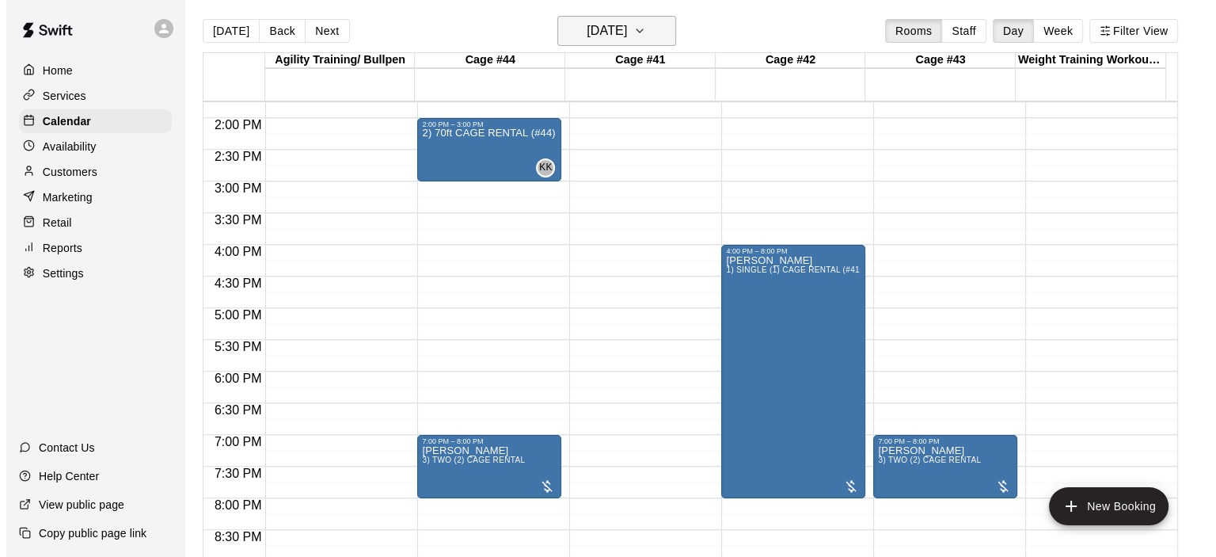
scroll to position [25, 0]
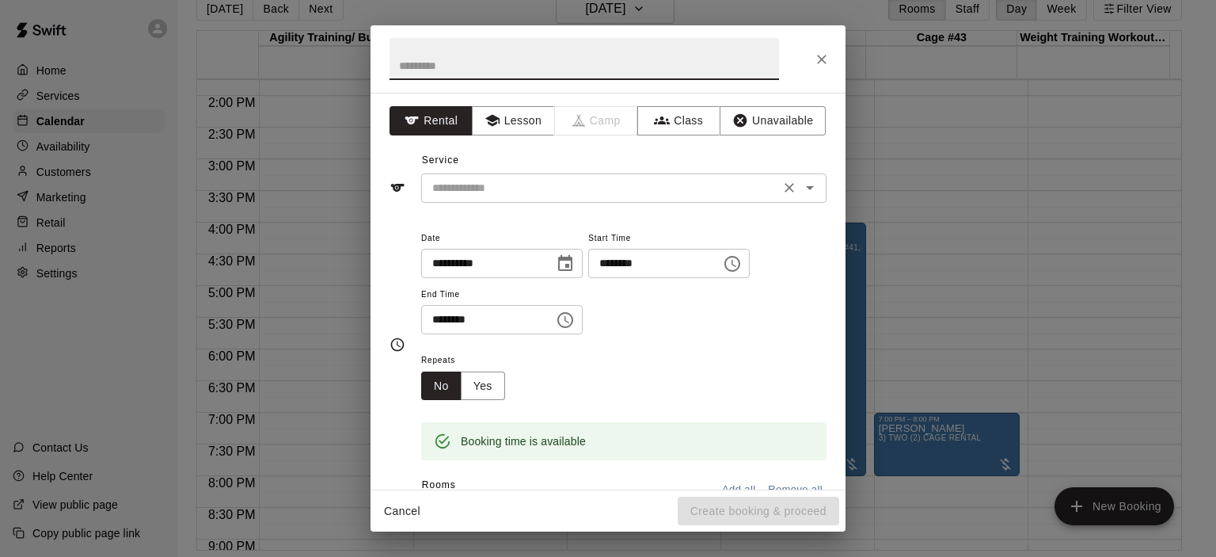
click at [806, 186] on icon "Open" at bounding box center [810, 188] width 8 height 4
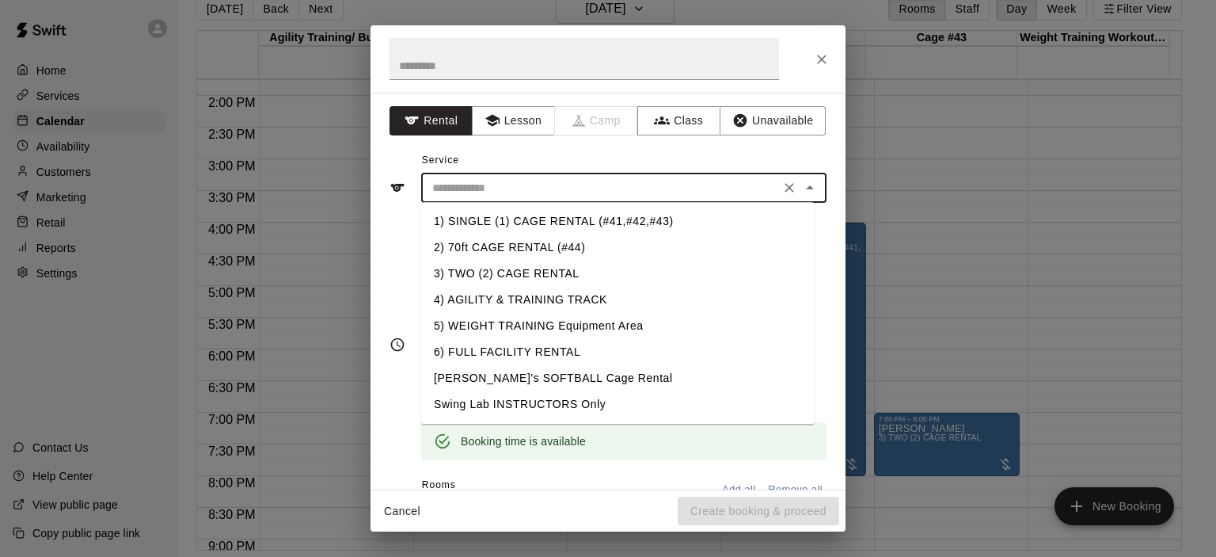
click at [659, 220] on li "1) SINGLE (1) CAGE RENTAL (#41,#42,#43)" at bounding box center [617, 221] width 393 height 26
type input "**********"
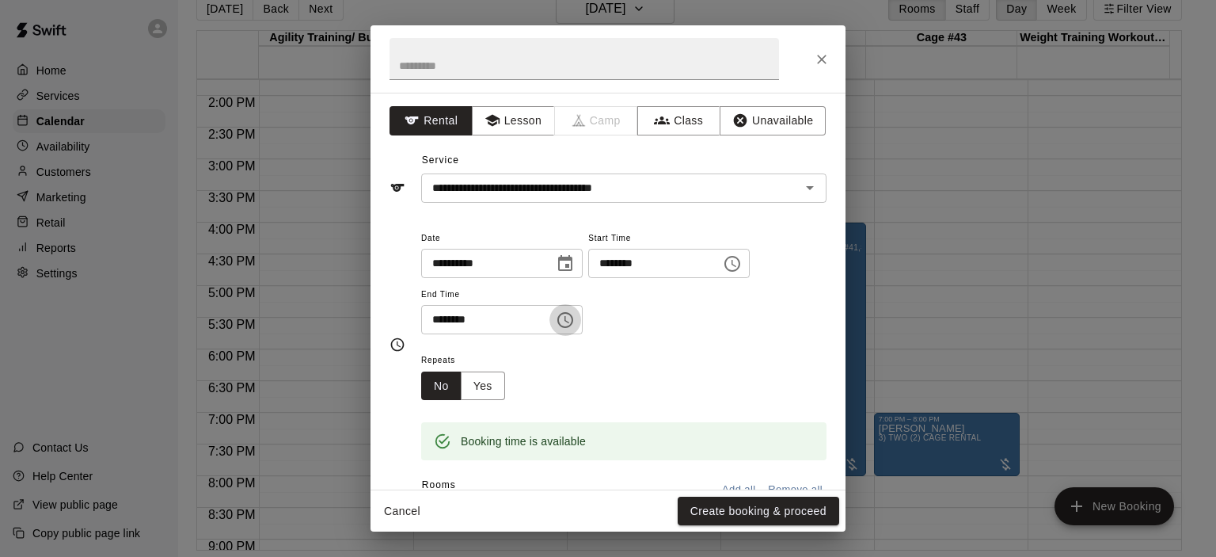
click at [573, 315] on icon "Choose time, selected time is 5:30 PM" at bounding box center [565, 320] width 16 height 16
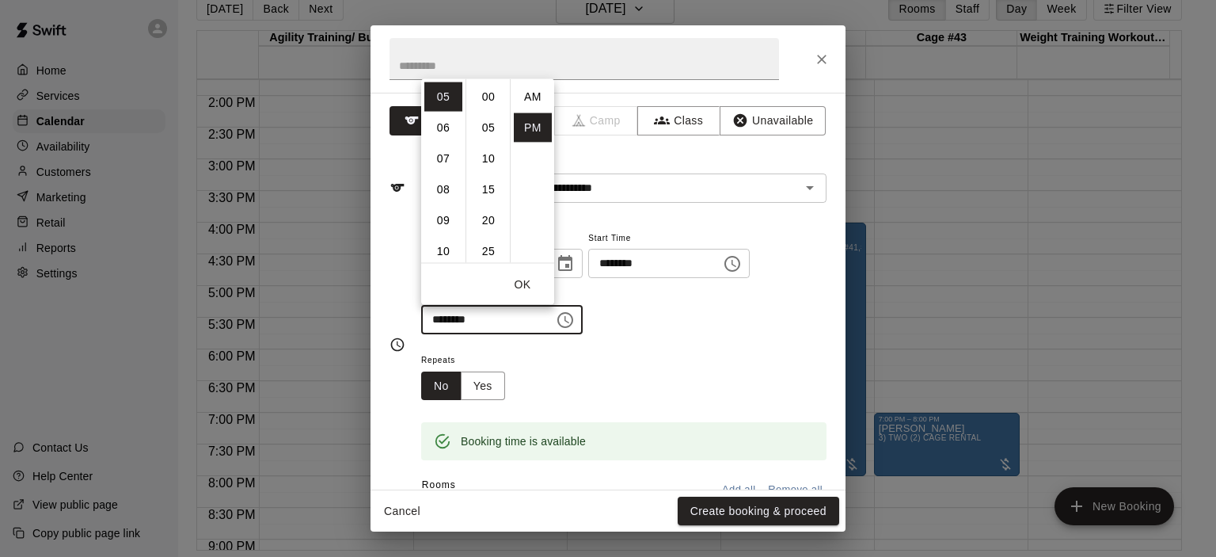
scroll to position [28, 0]
drag, startPoint x: 439, startPoint y: 123, endPoint x: 468, endPoint y: 114, distance: 30.0
click at [440, 123] on li "06" at bounding box center [443, 126] width 38 height 29
click at [490, 97] on li "00" at bounding box center [488, 96] width 38 height 29
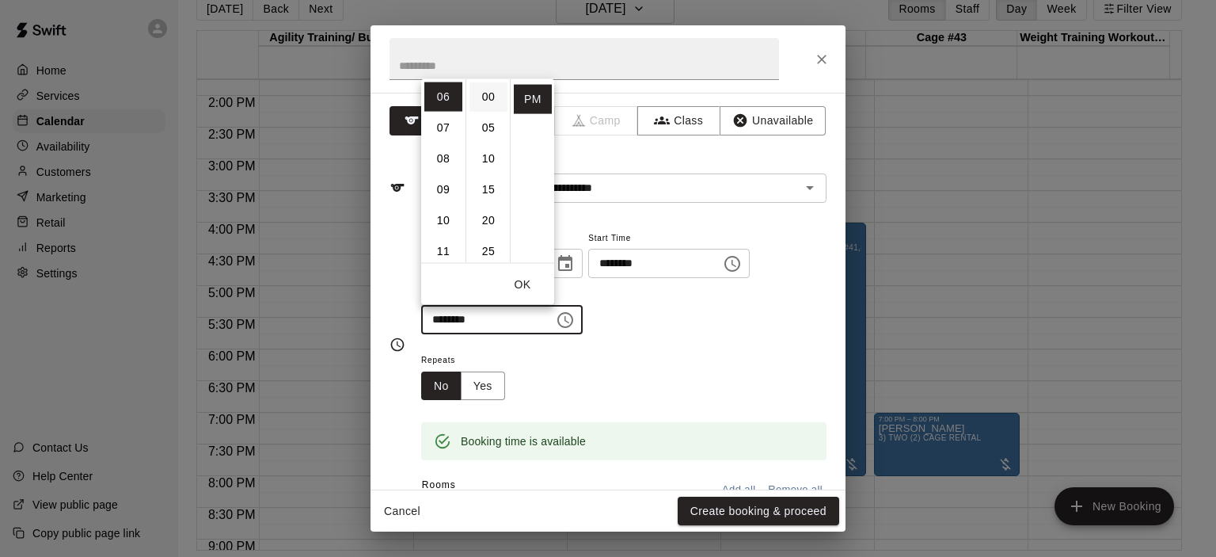
type input "********"
click at [722, 359] on div "Repeats No Yes" at bounding box center [623, 375] width 405 height 50
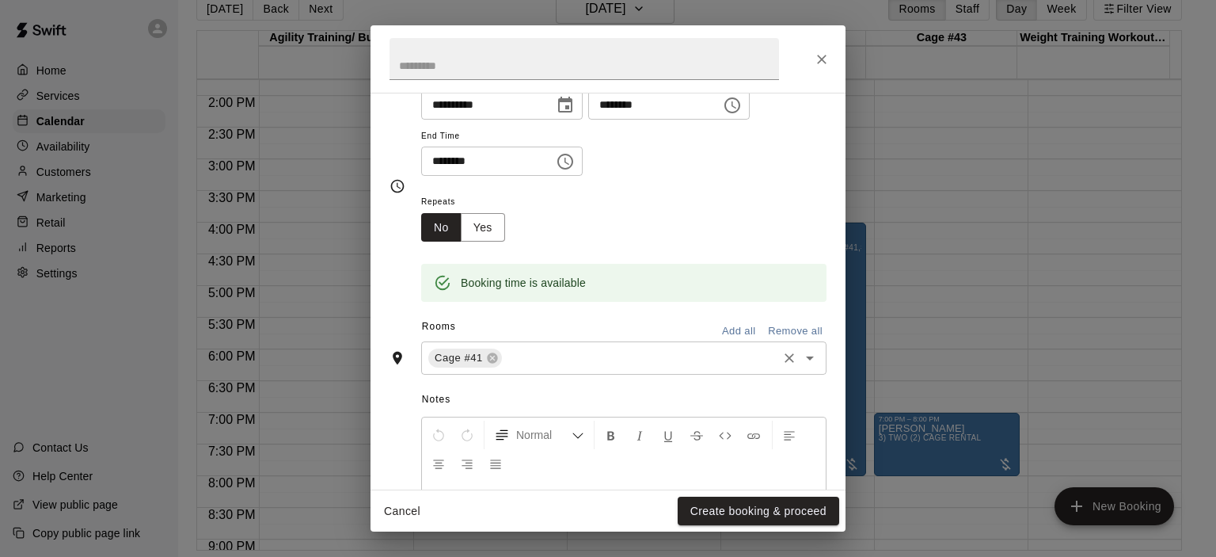
scroll to position [298, 0]
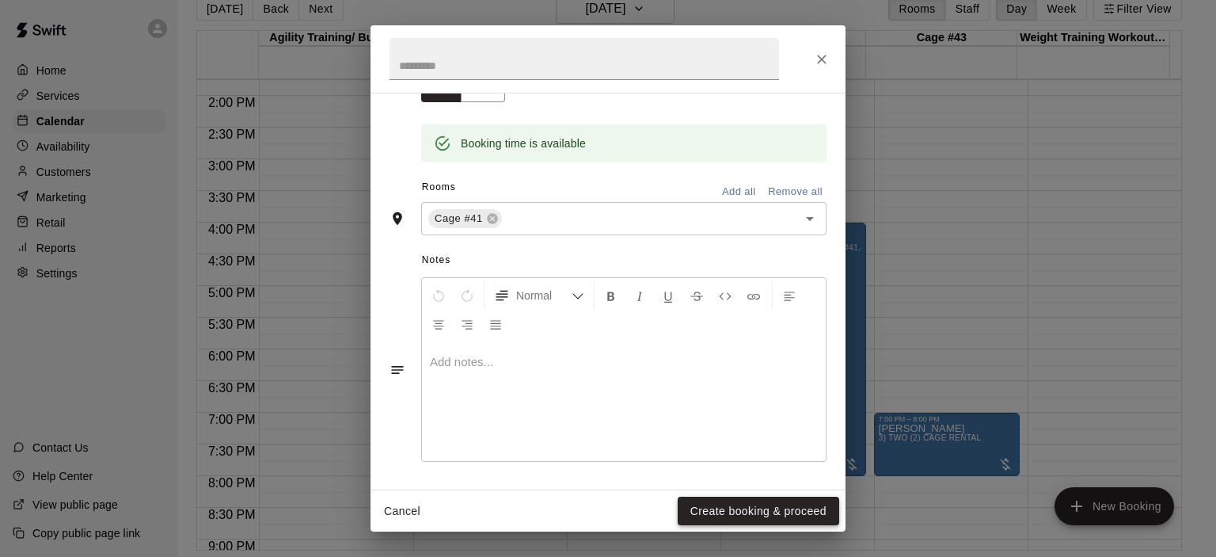
click at [748, 511] on button "Create booking & proceed" at bounding box center [758, 510] width 161 height 29
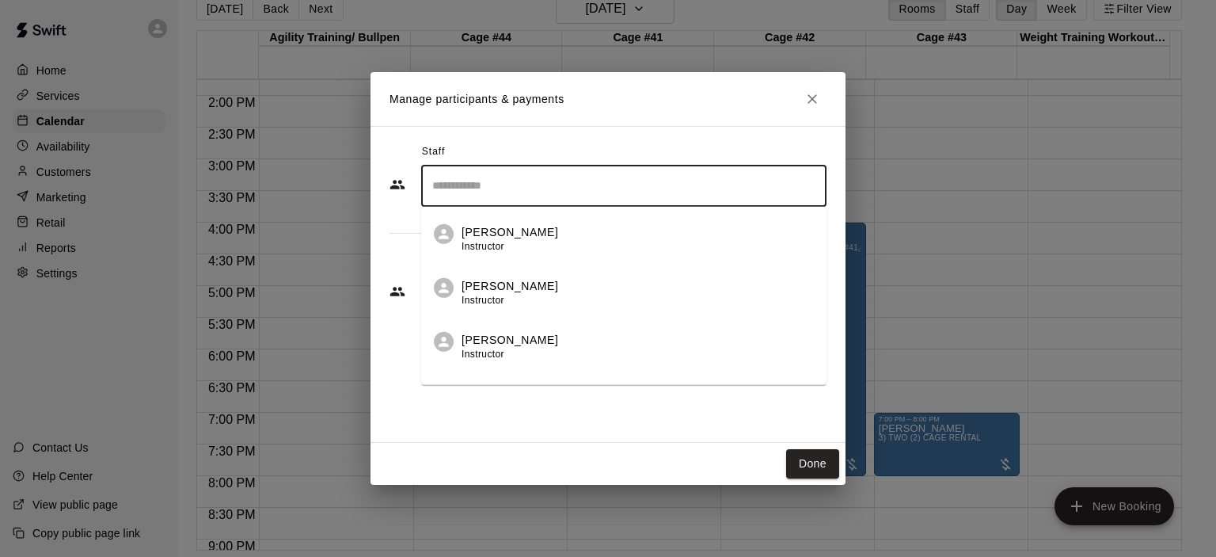
click at [543, 187] on input "Search staff" at bounding box center [623, 186] width 391 height 28
click at [513, 237] on p "Kyle Kane" at bounding box center [510, 231] width 97 height 17
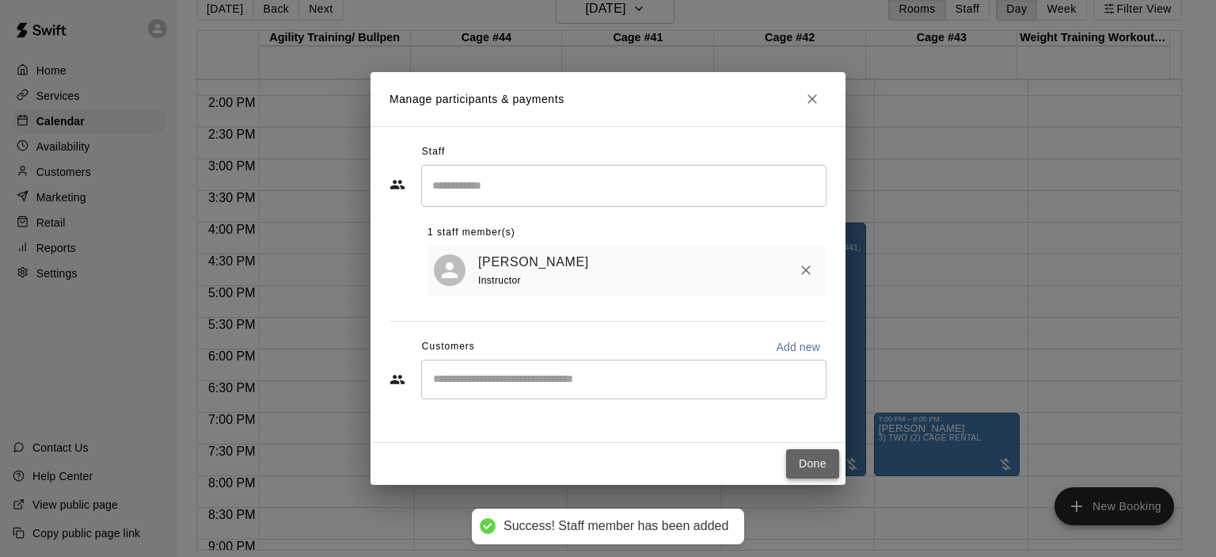
click at [815, 459] on button "Done" at bounding box center [812, 463] width 53 height 29
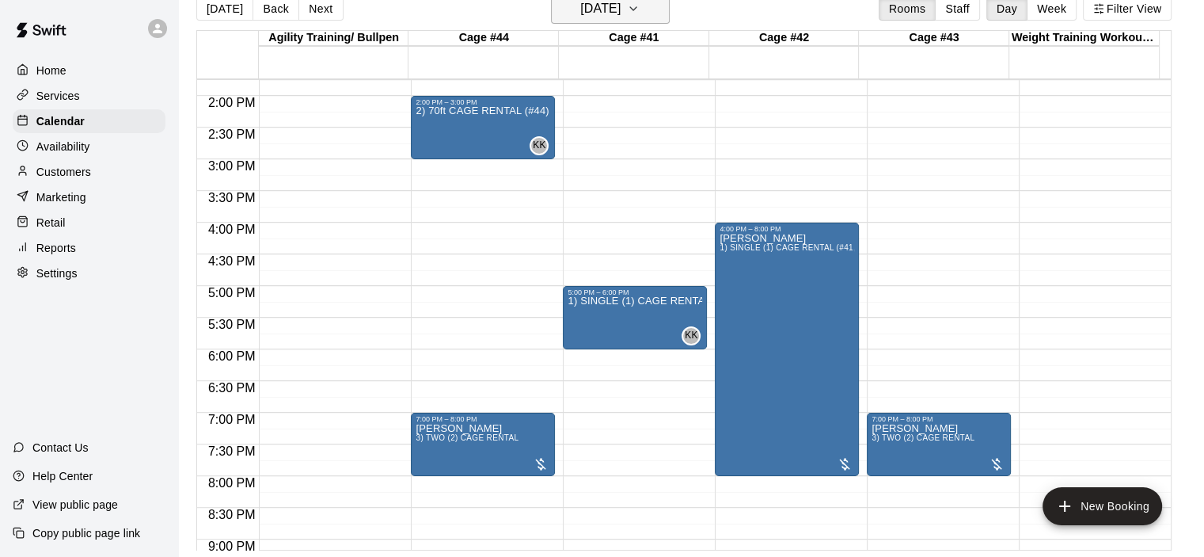
click at [640, 9] on icon "button" at bounding box center [633, 8] width 13 height 19
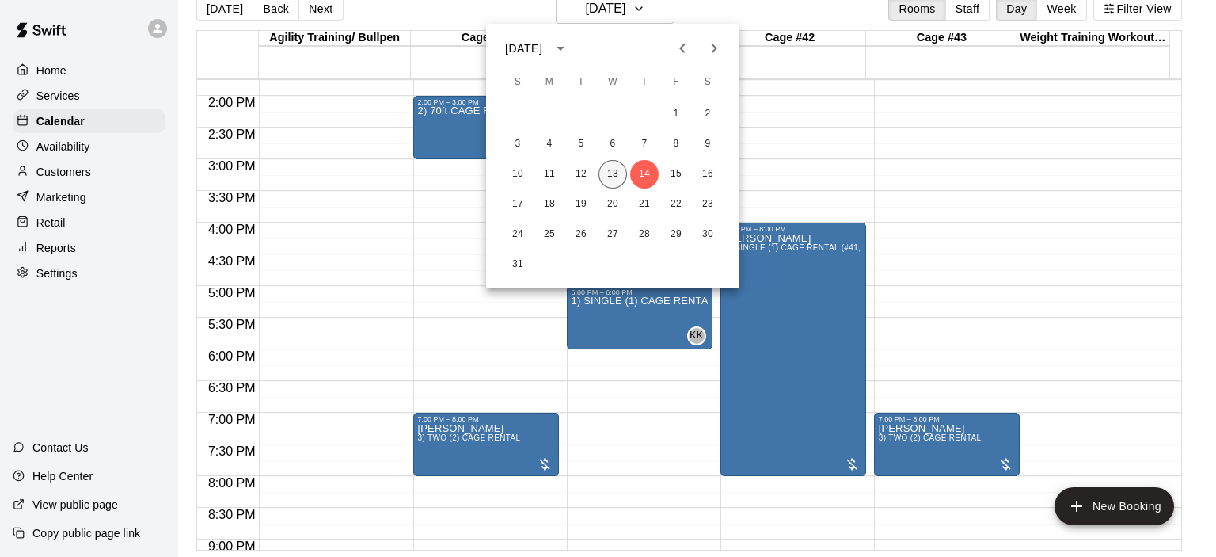
click at [617, 184] on button "13" at bounding box center [612, 174] width 28 height 28
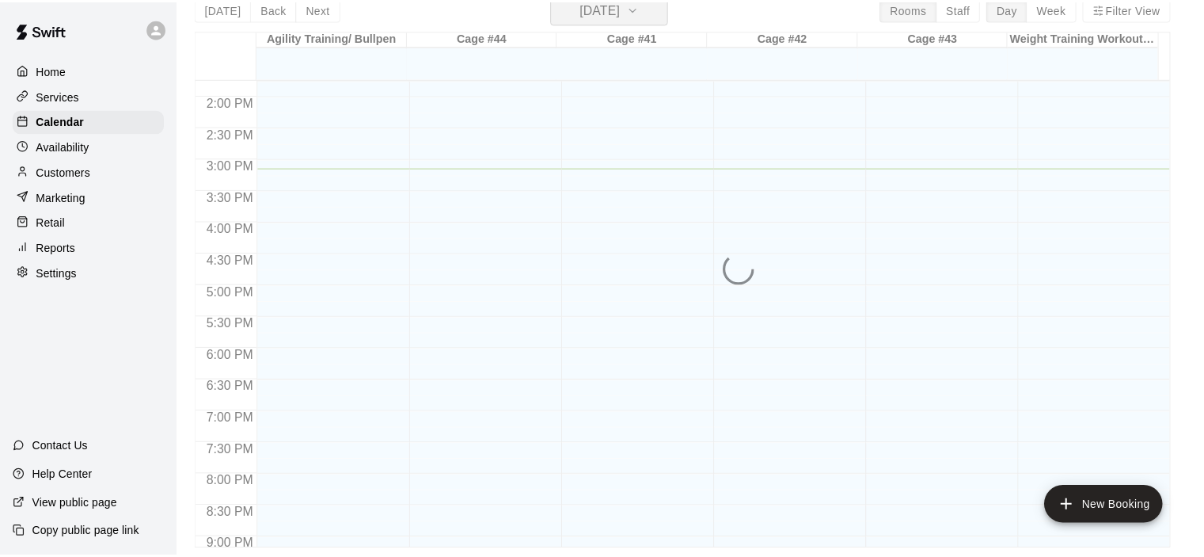
scroll to position [19, 0]
